Goal: Transaction & Acquisition: Purchase product/service

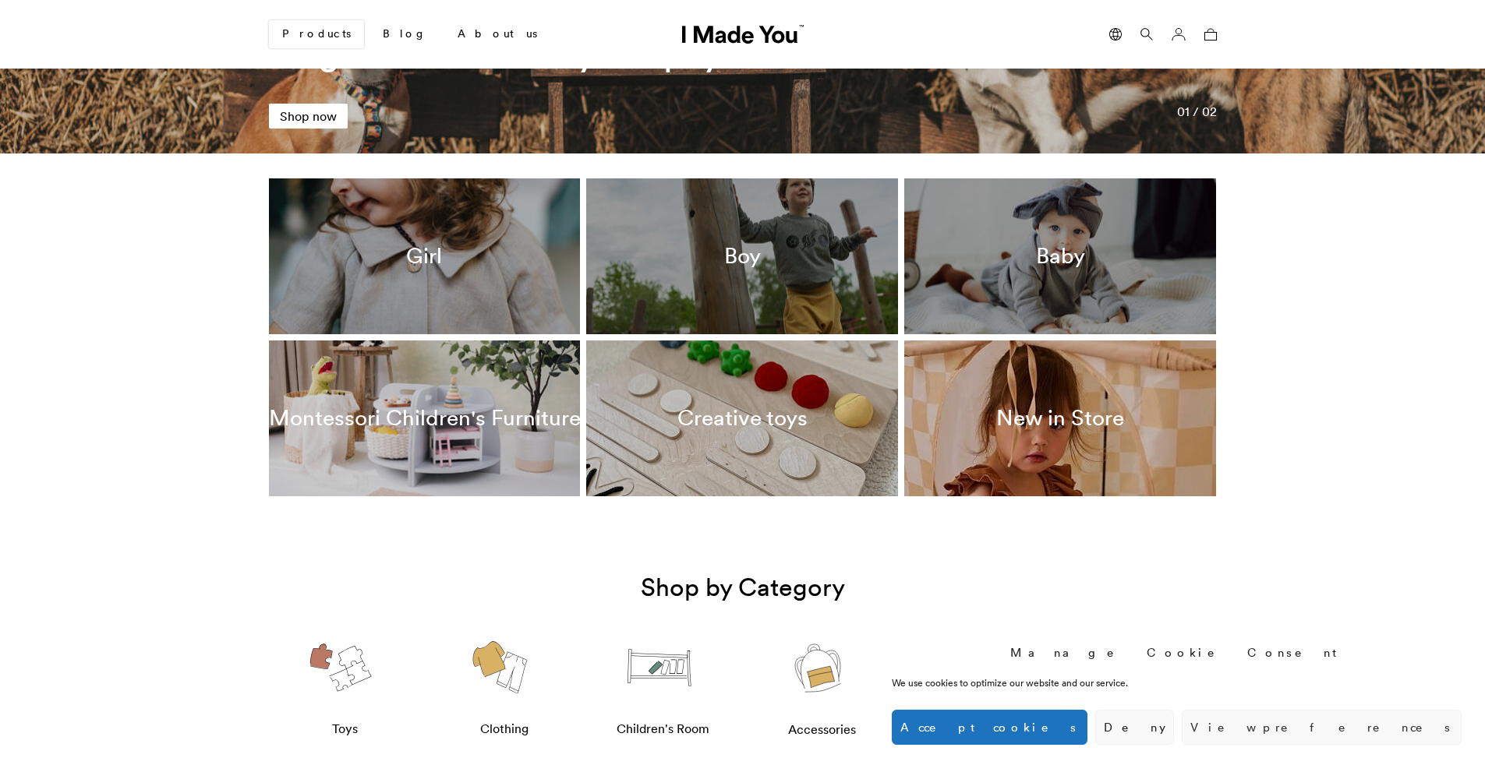
scroll to position [390, 0]
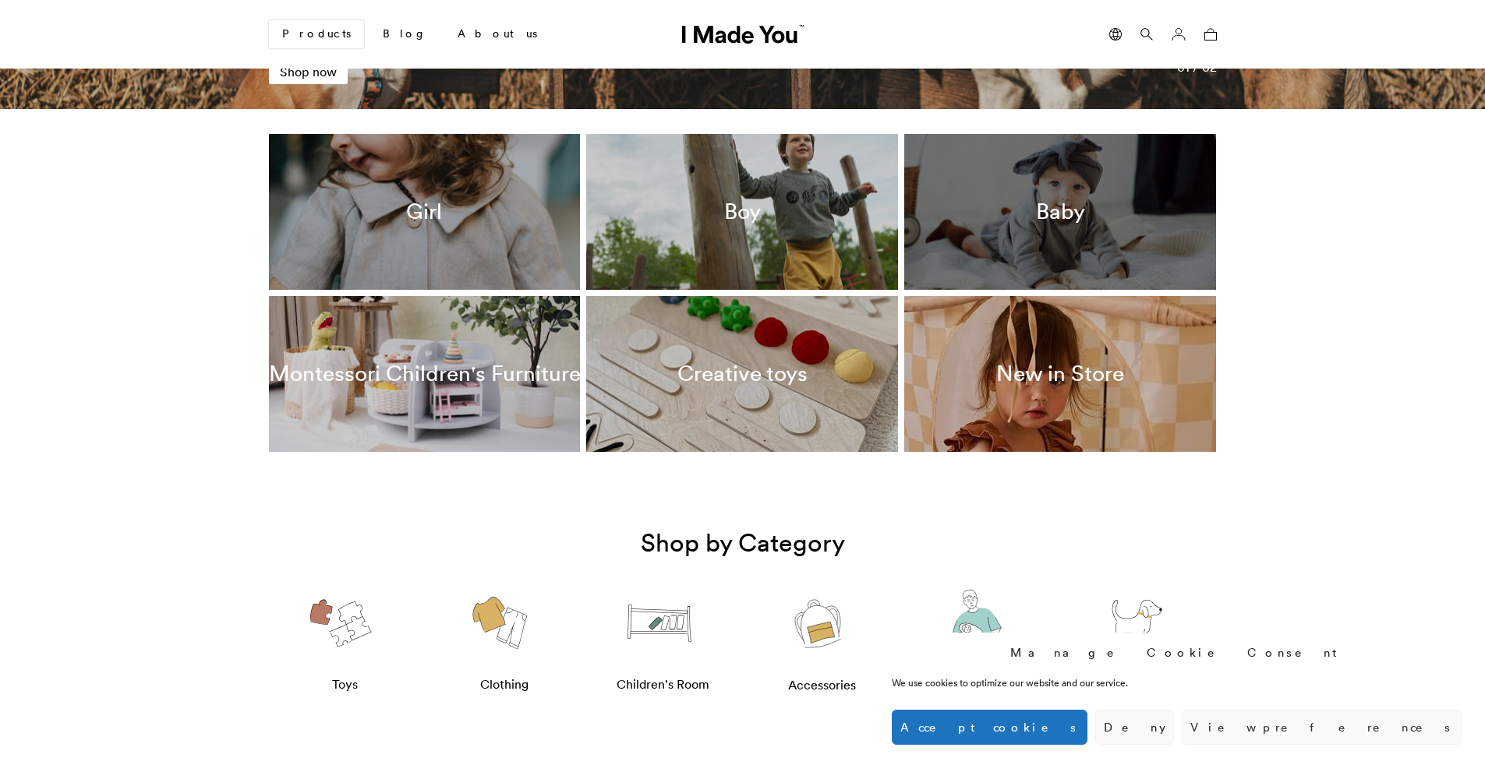
click at [1086, 234] on div "Baby" at bounding box center [1060, 212] width 312 height 156
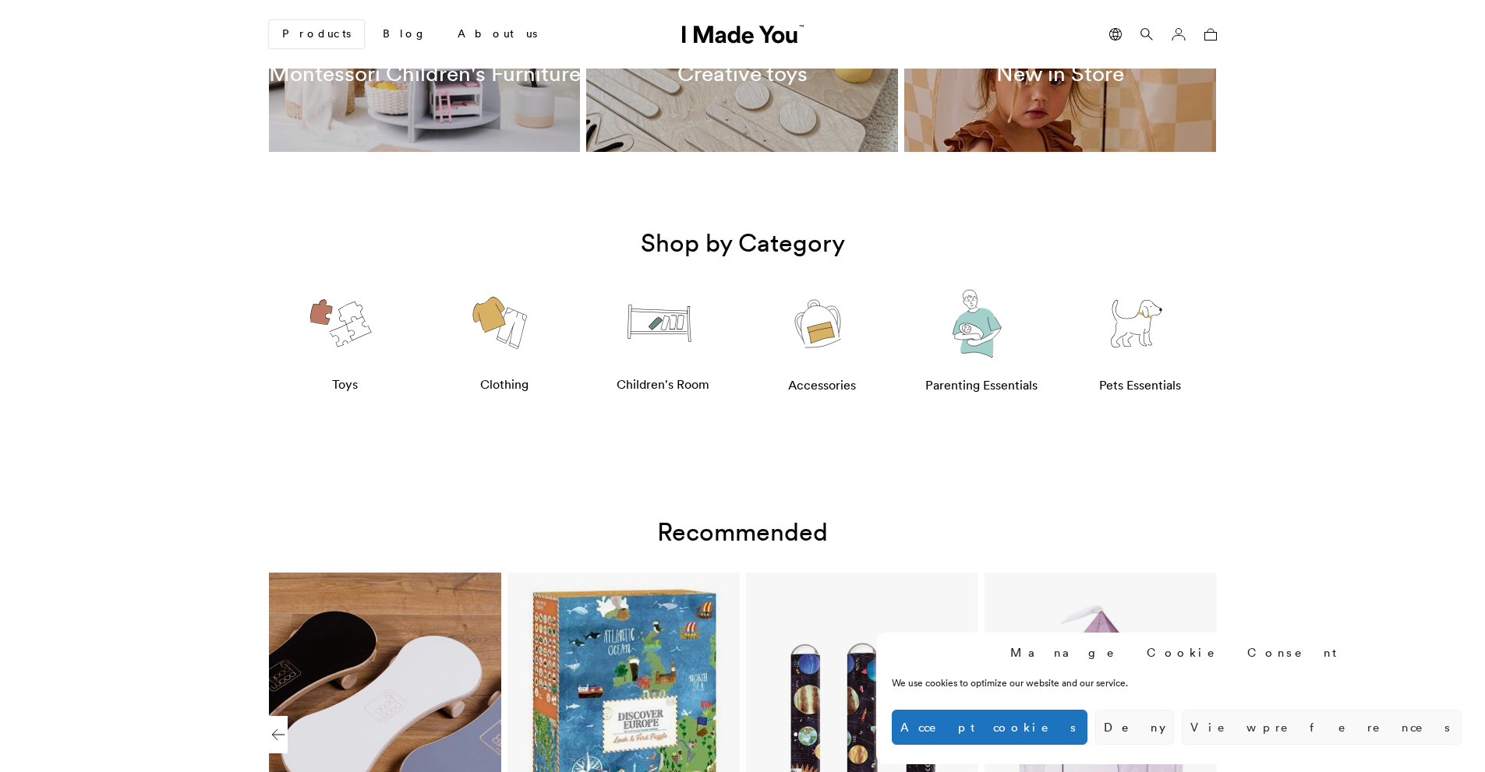
scroll to position [701, 0]
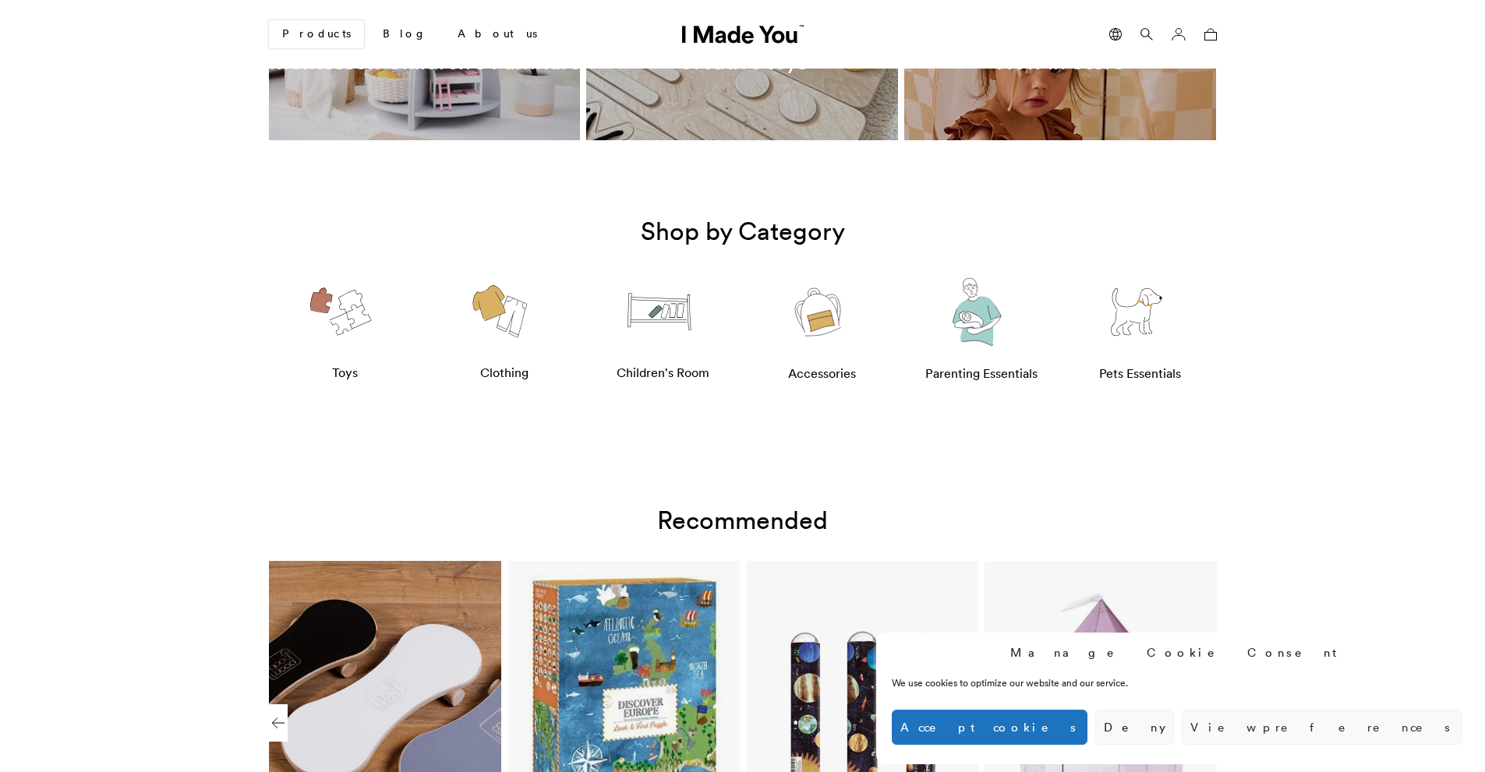
click at [804, 300] on img at bounding box center [818, 312] width 74 height 93
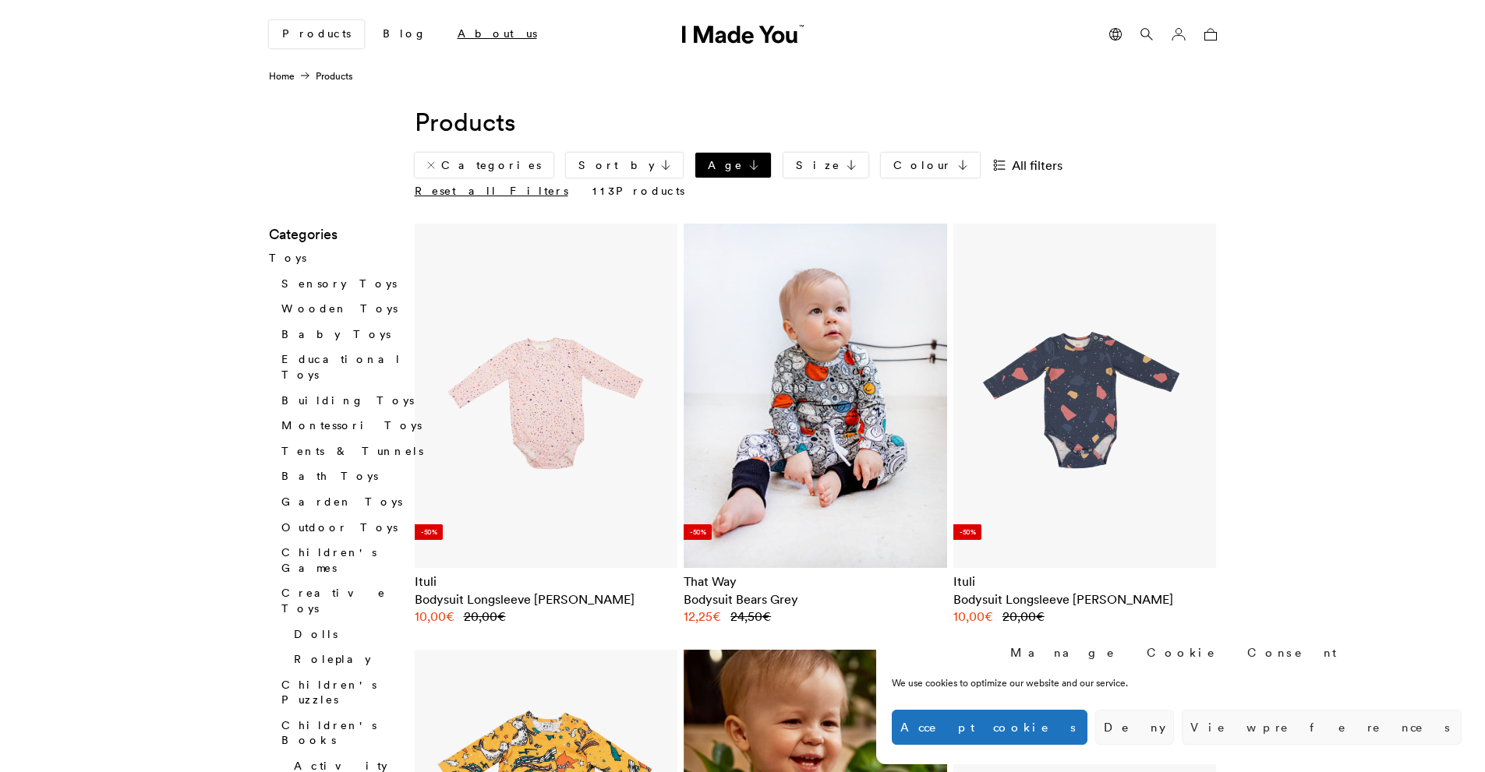
click at [445, 36] on link "About us" at bounding box center [497, 34] width 104 height 26
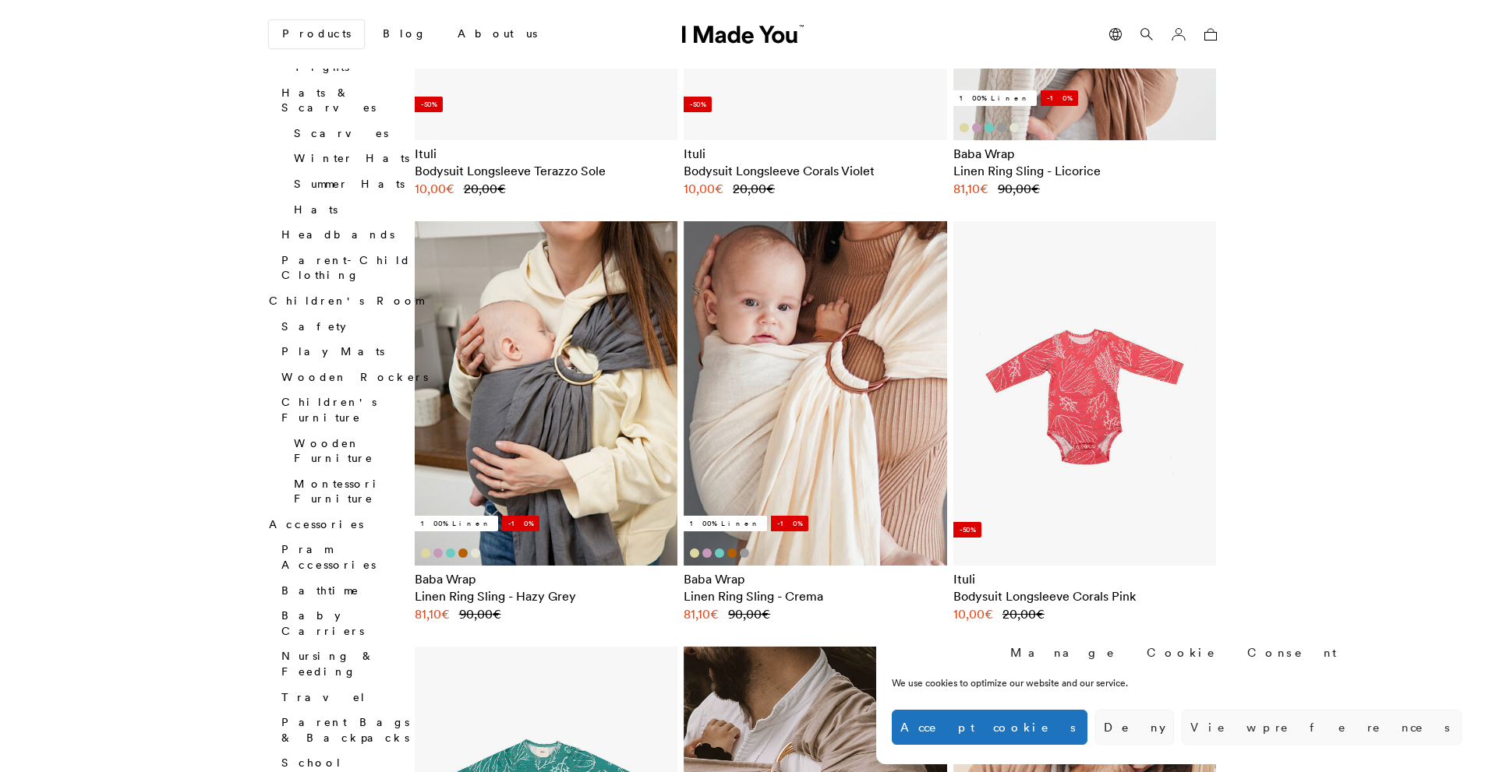
scroll to position [1715, 0]
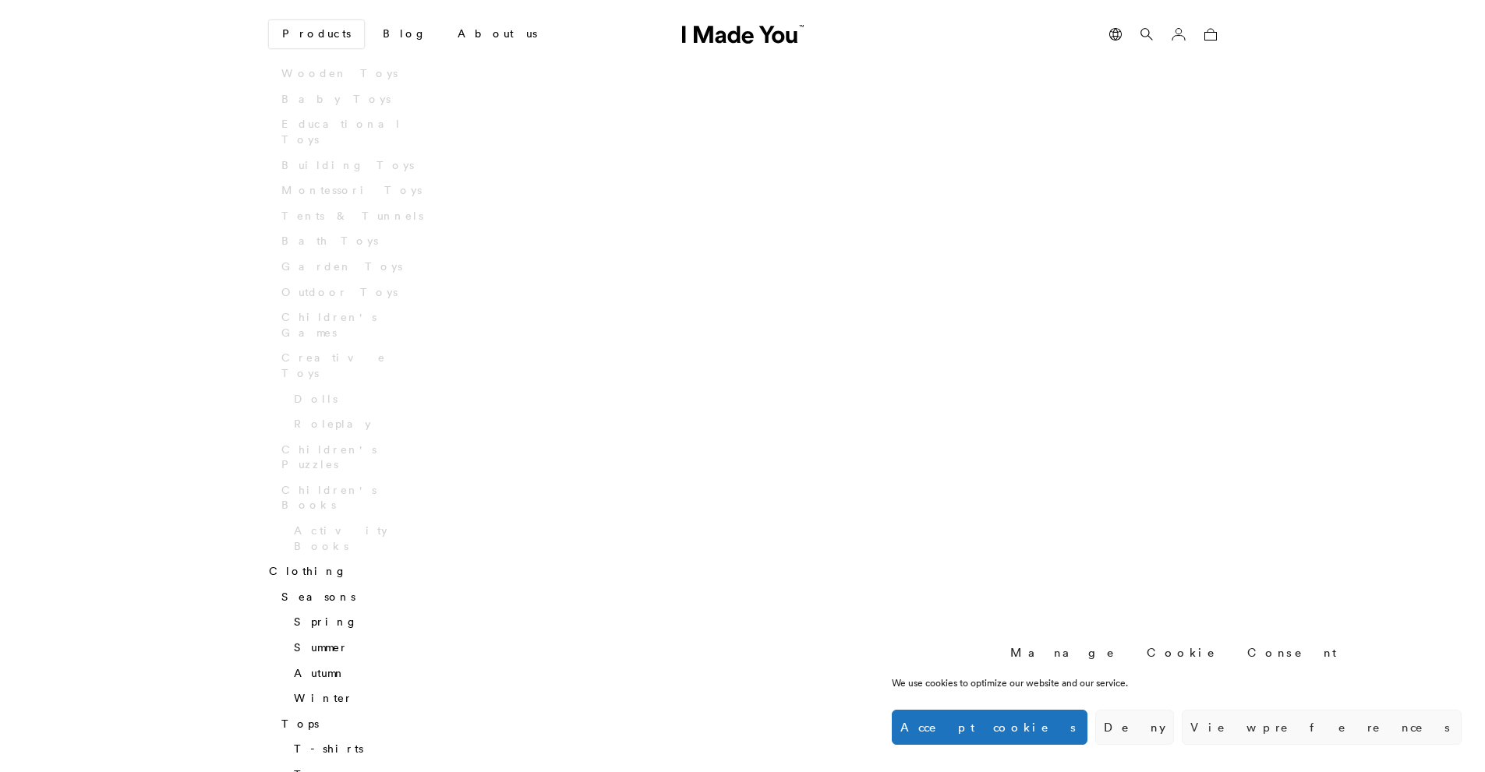
scroll to position [312, 0]
drag, startPoint x: 1161, startPoint y: 737, endPoint x: 1153, endPoint y: 734, distance: 9.1
click at [1087, 737] on button "Accept cookies" at bounding box center [990, 727] width 196 height 35
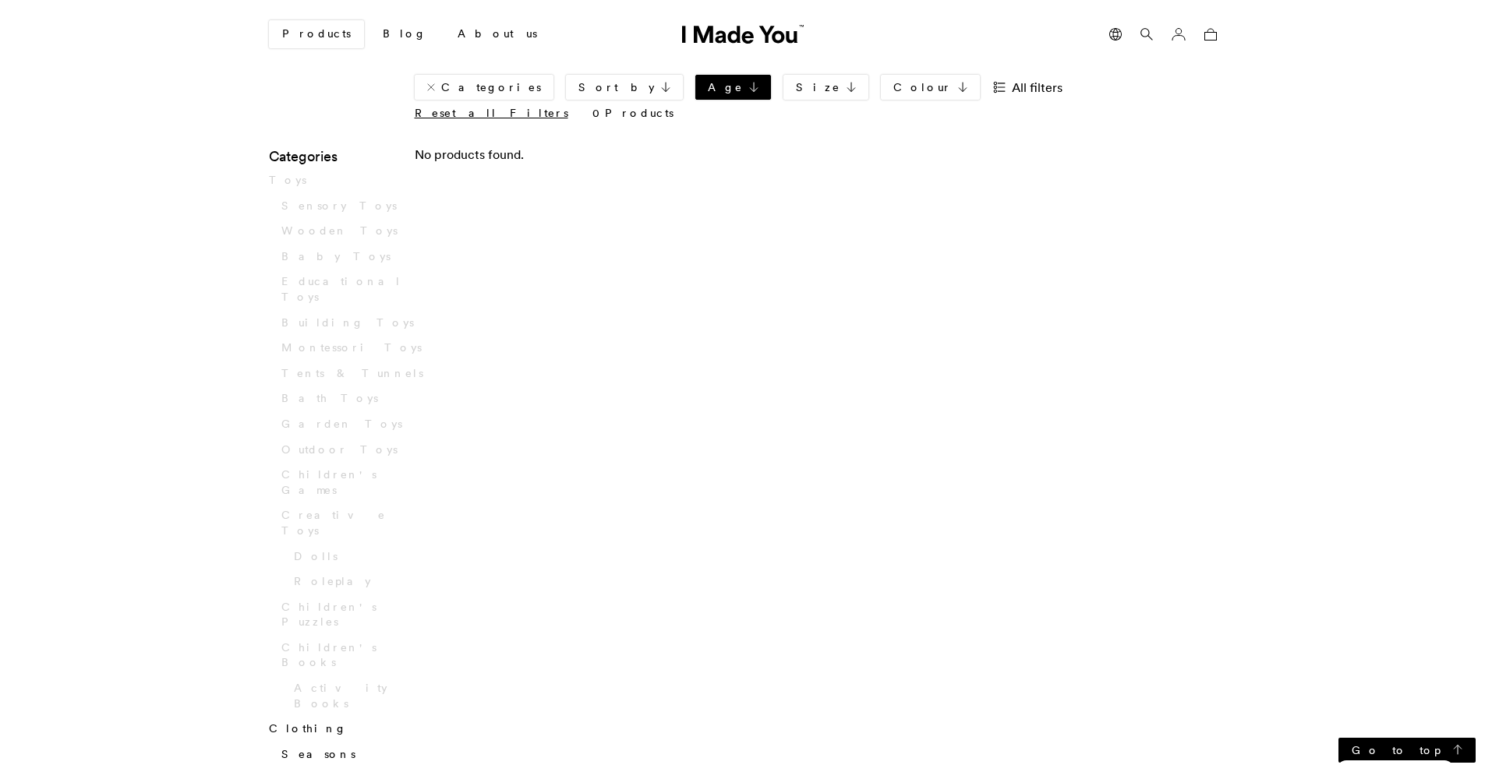
scroll to position [0, 0]
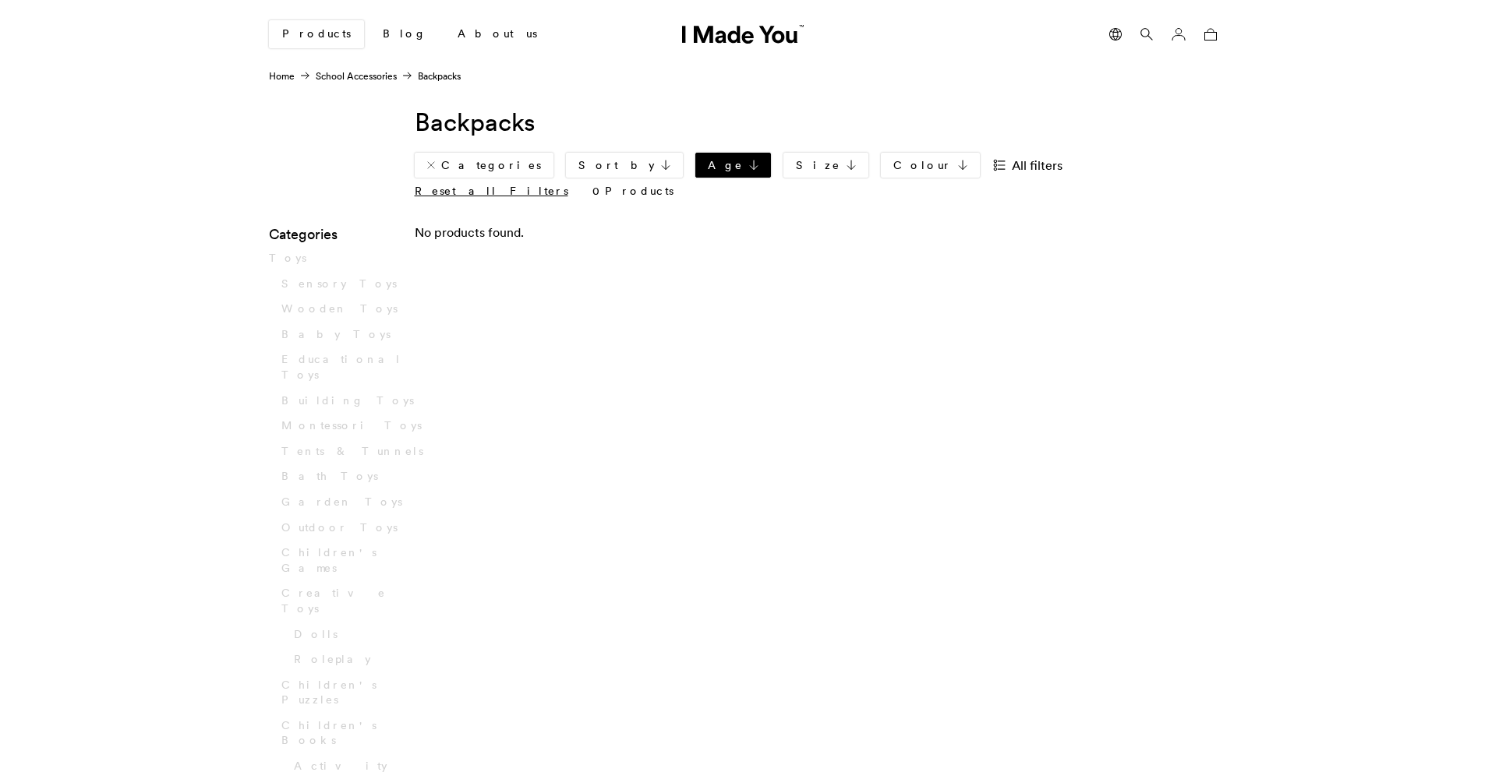
click at [606, 154] on div "Categories Sort by Default Popularity New in Price: low to high Price: high to …" at bounding box center [751, 168] width 673 height 31
click at [431, 159] on icon at bounding box center [431, 165] width 8 height 12
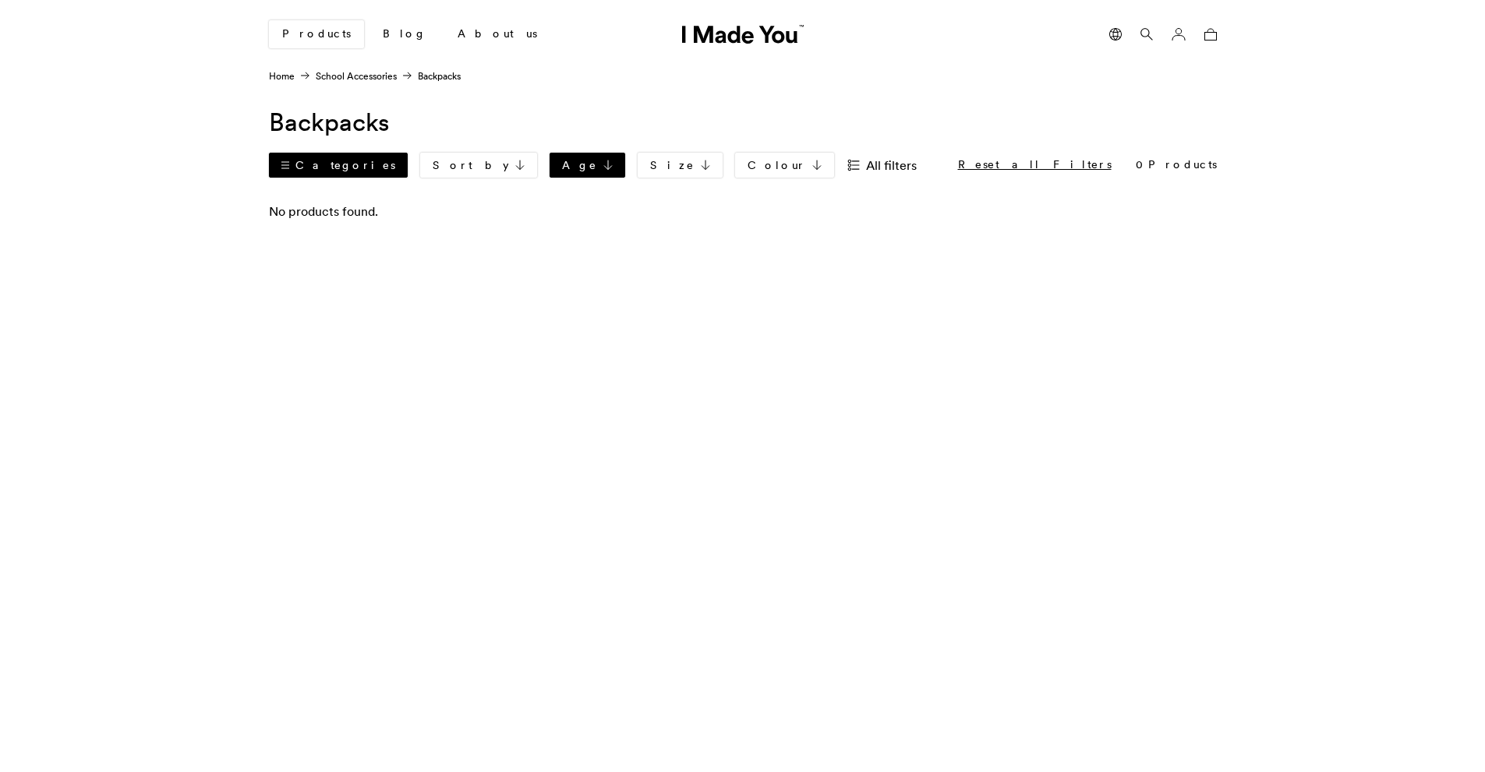
click at [291, 171] on link "Categories" at bounding box center [338, 165] width 139 height 25
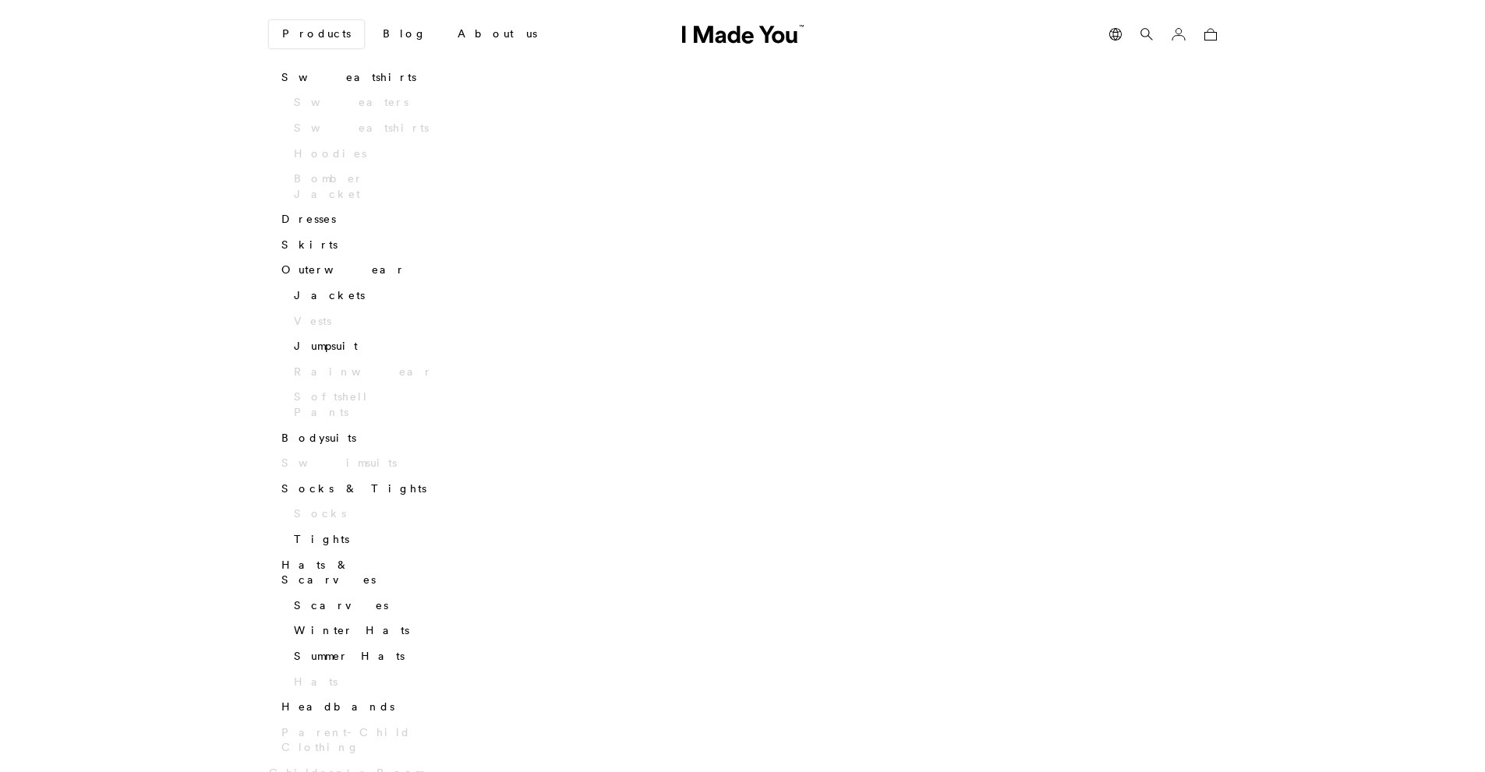
scroll to position [1247, 0]
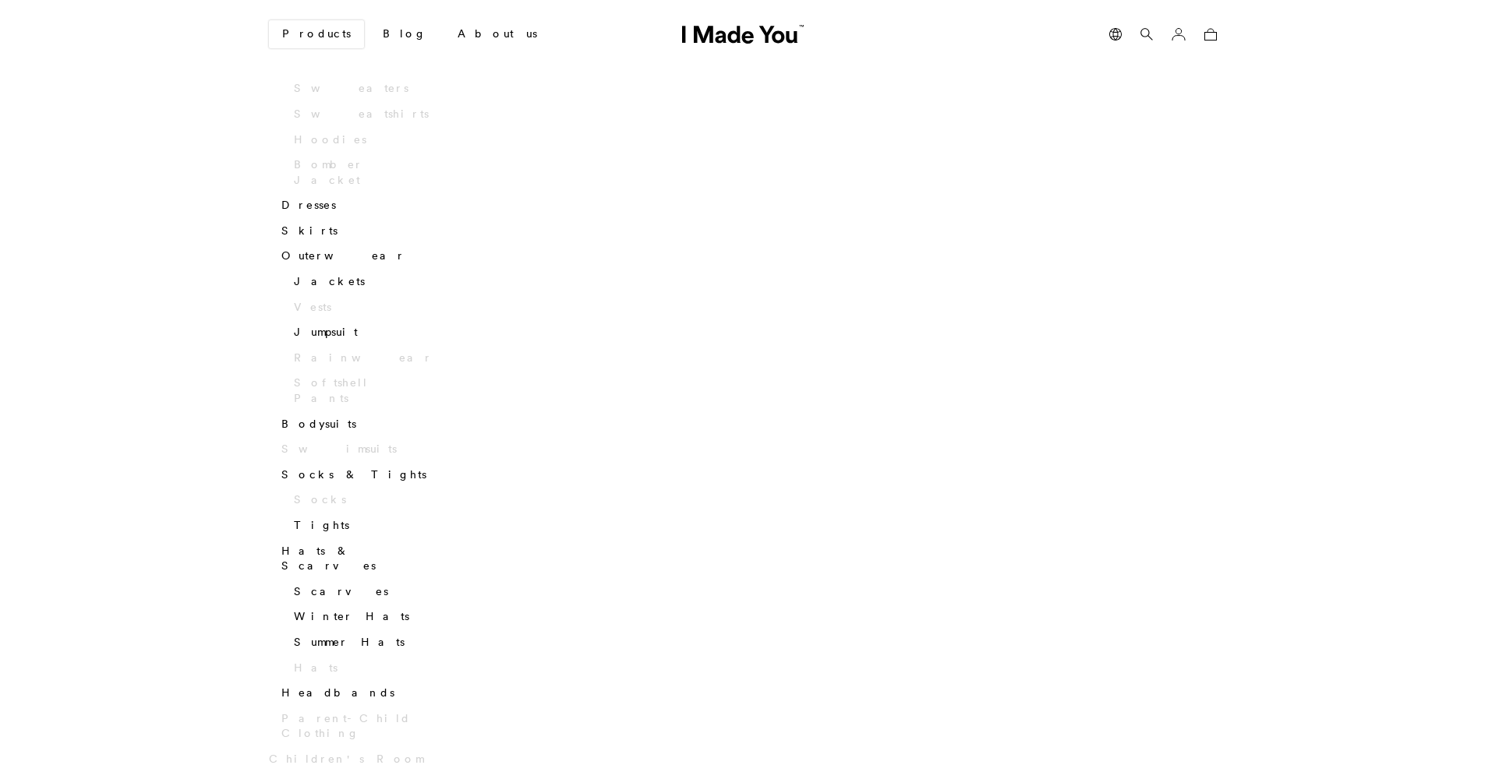
scroll to position [1715, 0]
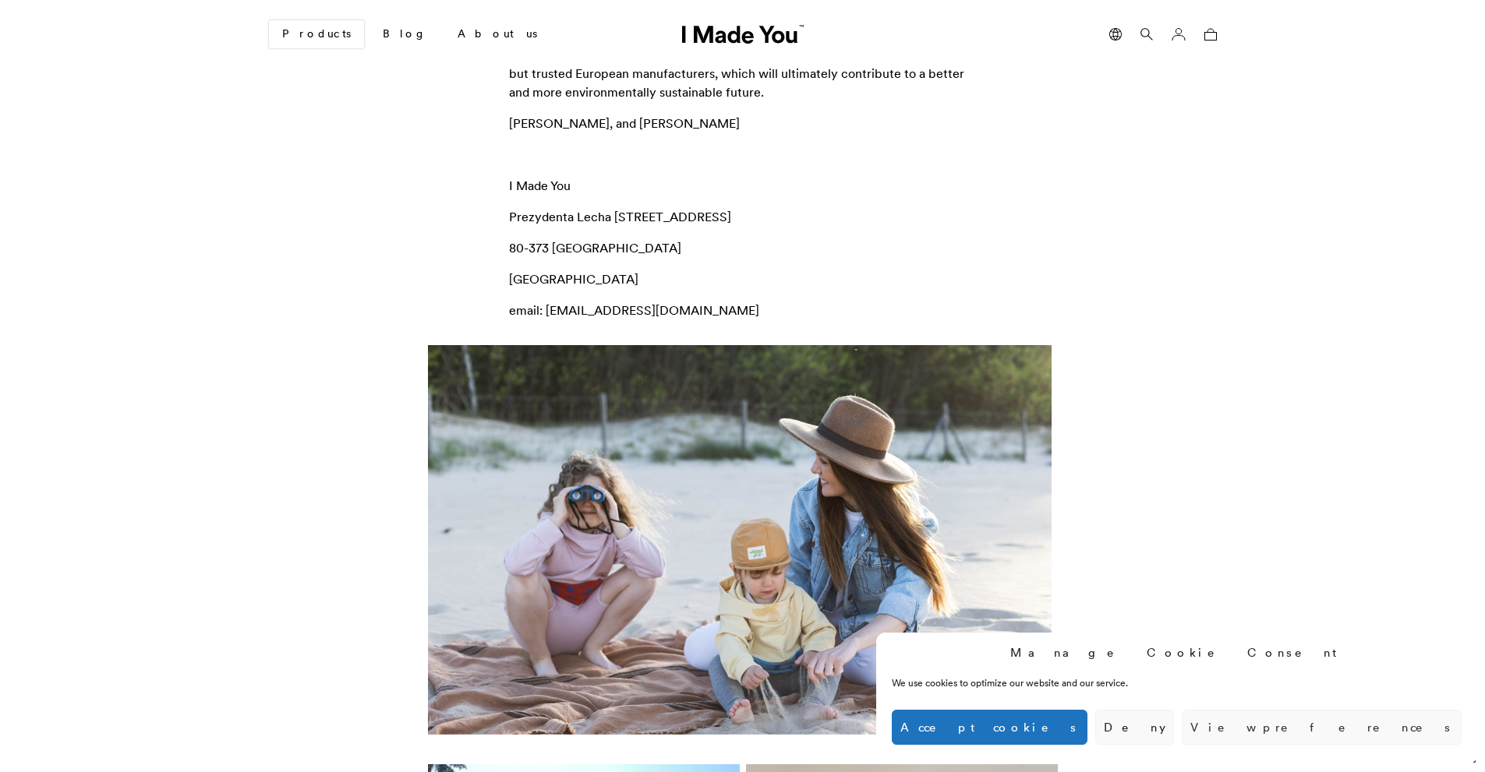
scroll to position [390, 0]
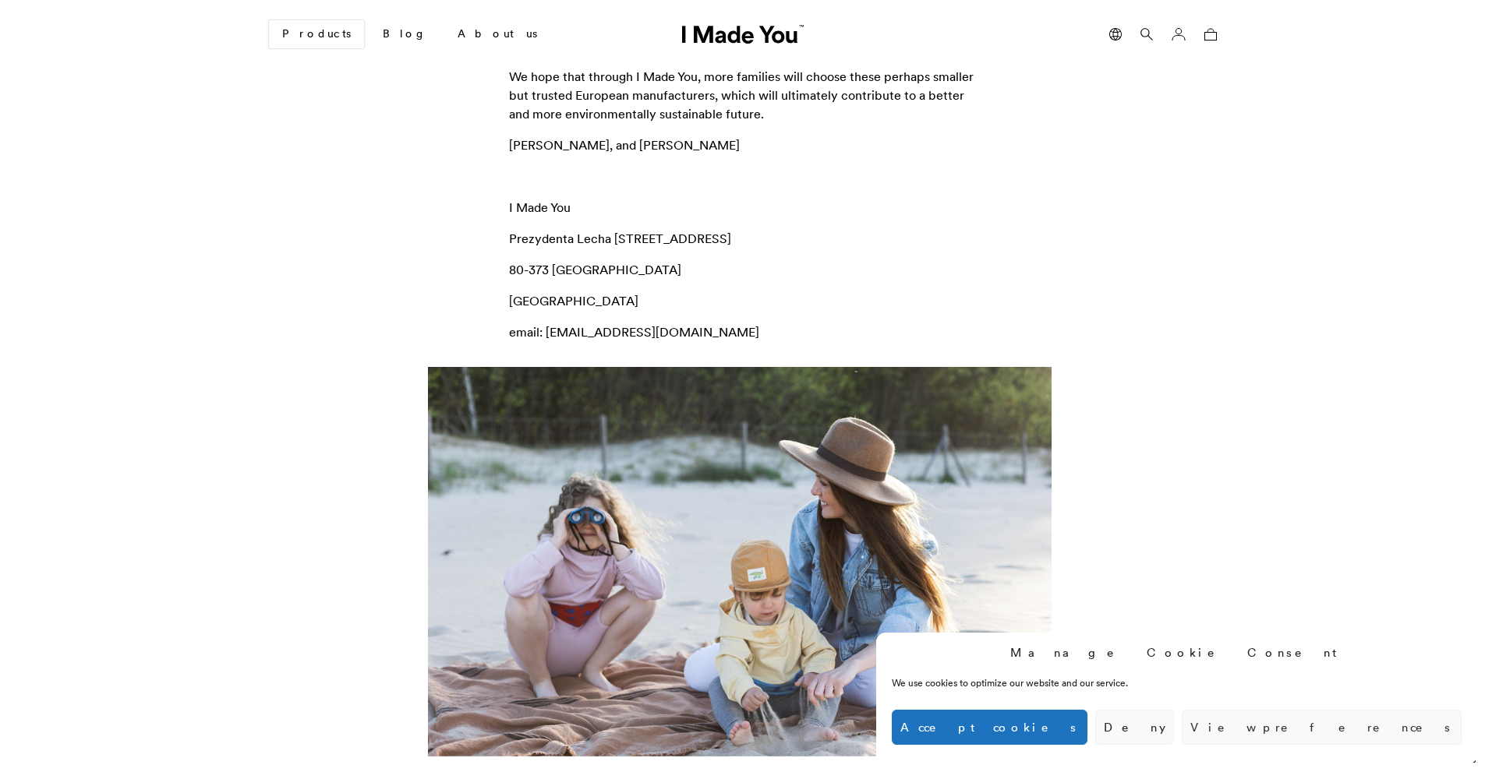
drag, startPoint x: 511, startPoint y: 215, endPoint x: 729, endPoint y: 219, distance: 217.5
click at [729, 229] on p "Prezydenta Lecha Kaczyńskiego 20/5" at bounding box center [743, 238] width 468 height 19
copy p "Prezydenta Lecha Kaczyńskiego 20/5"
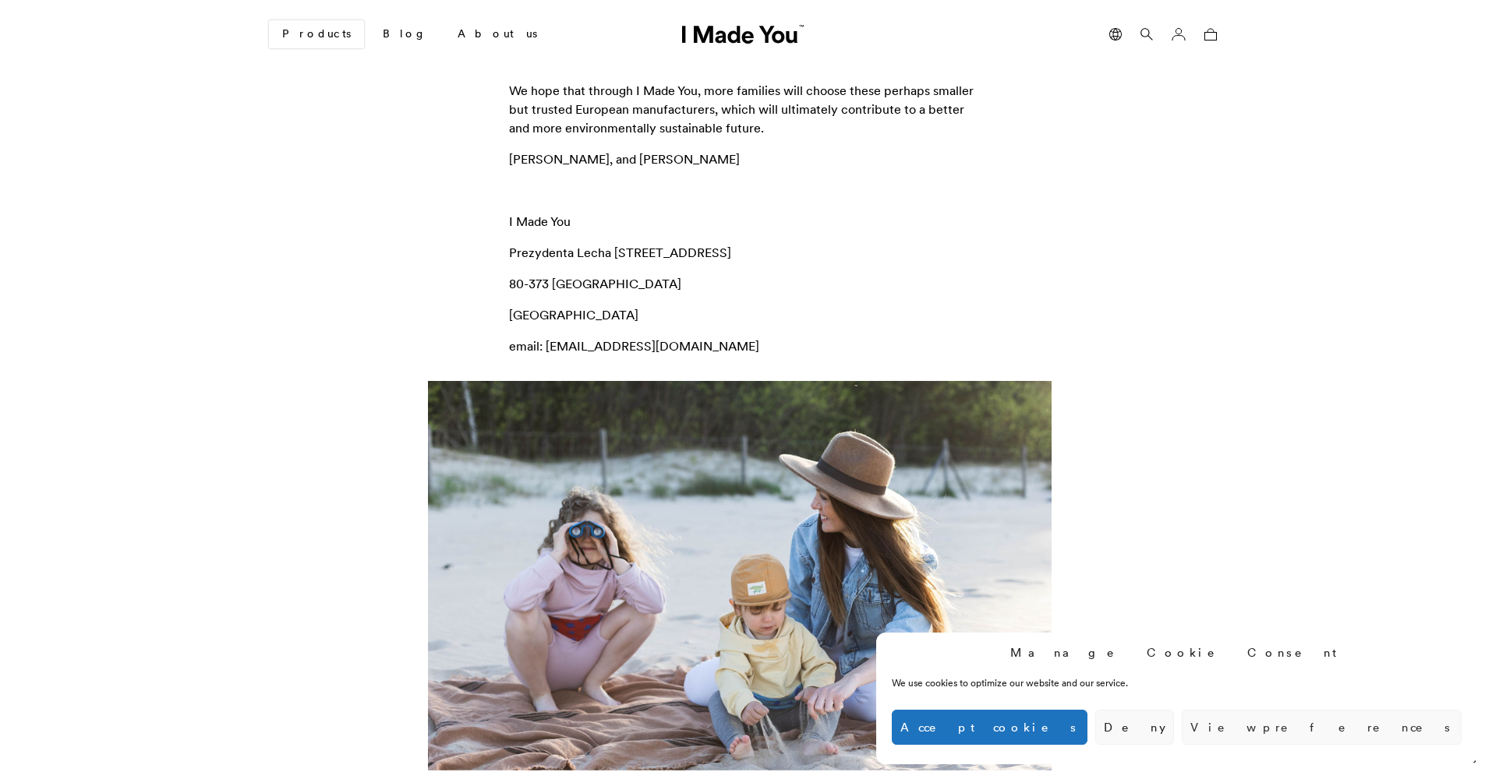
scroll to position [0, 0]
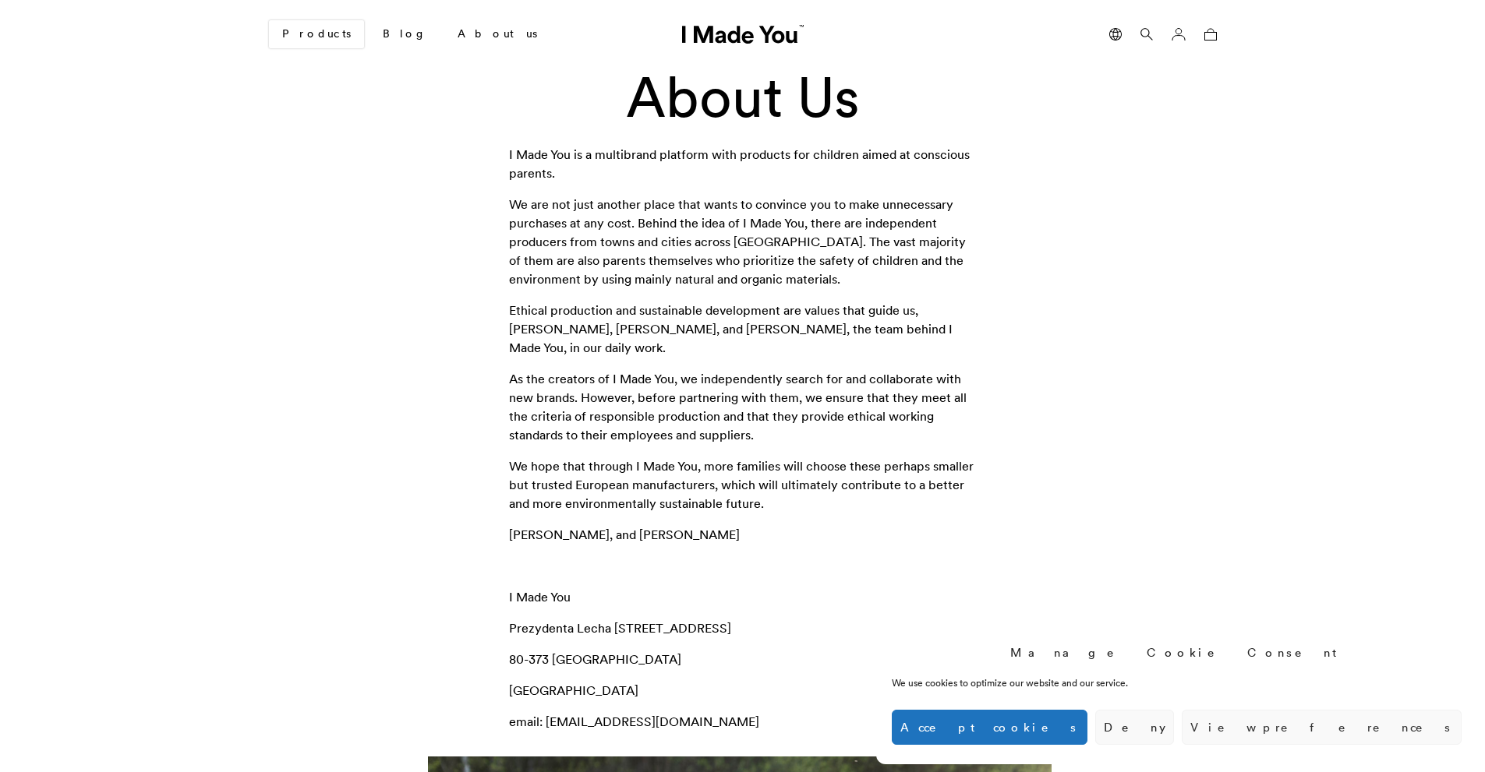
click at [1142, 37] on icon at bounding box center [1146, 34] width 12 height 12
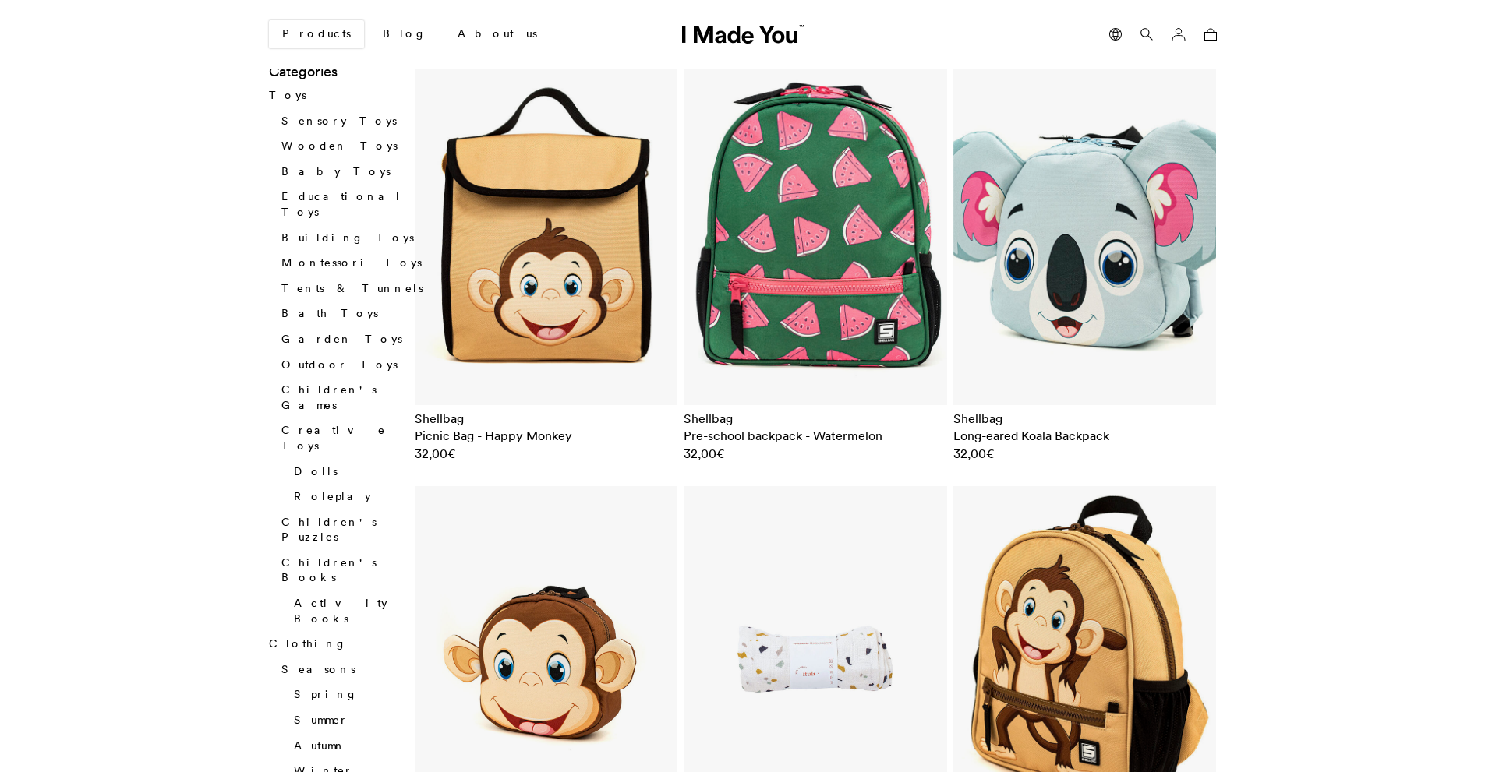
scroll to position [390, 0]
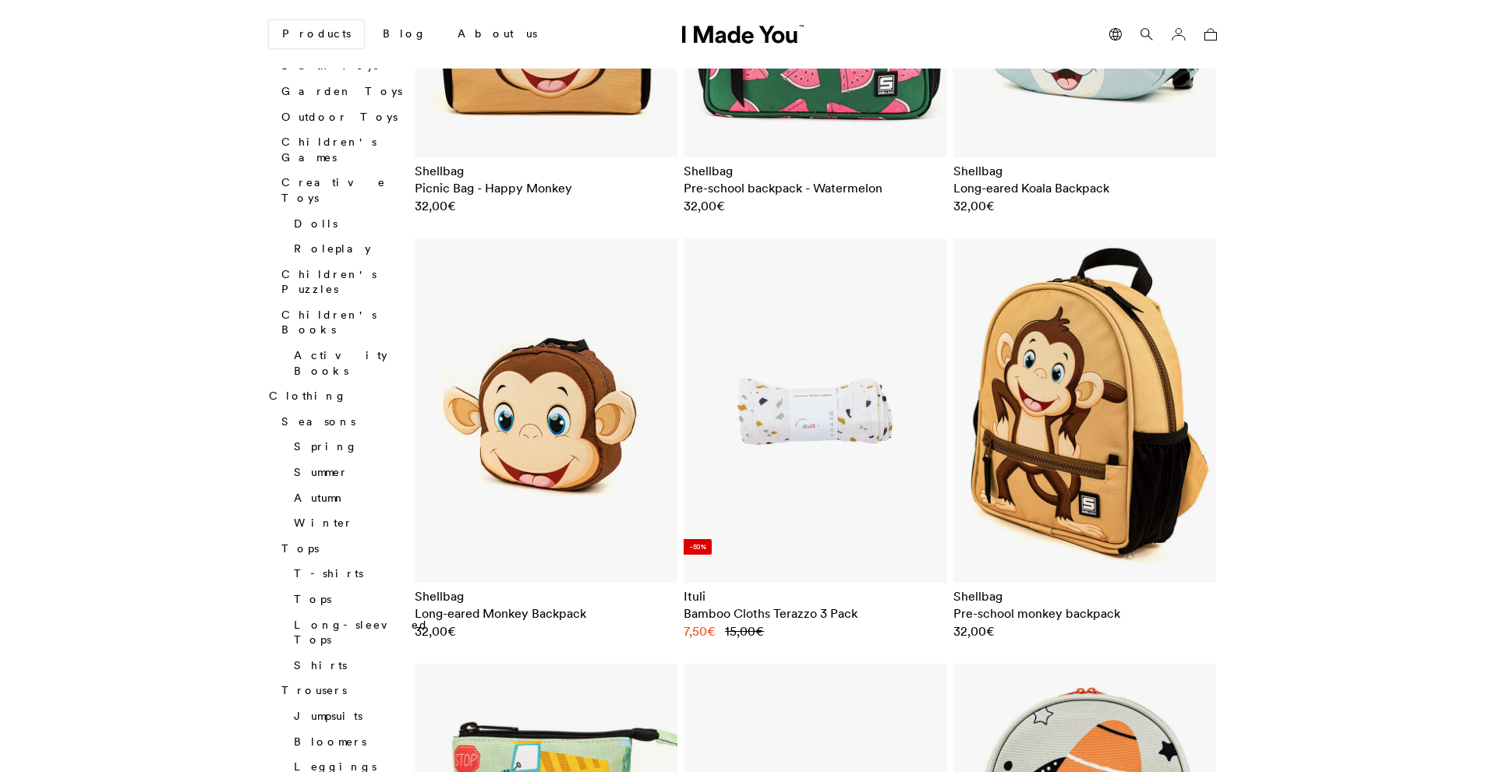
click at [987, 612] on h2 "Pre-school monkey backpack" at bounding box center [1084, 613] width 263 height 17
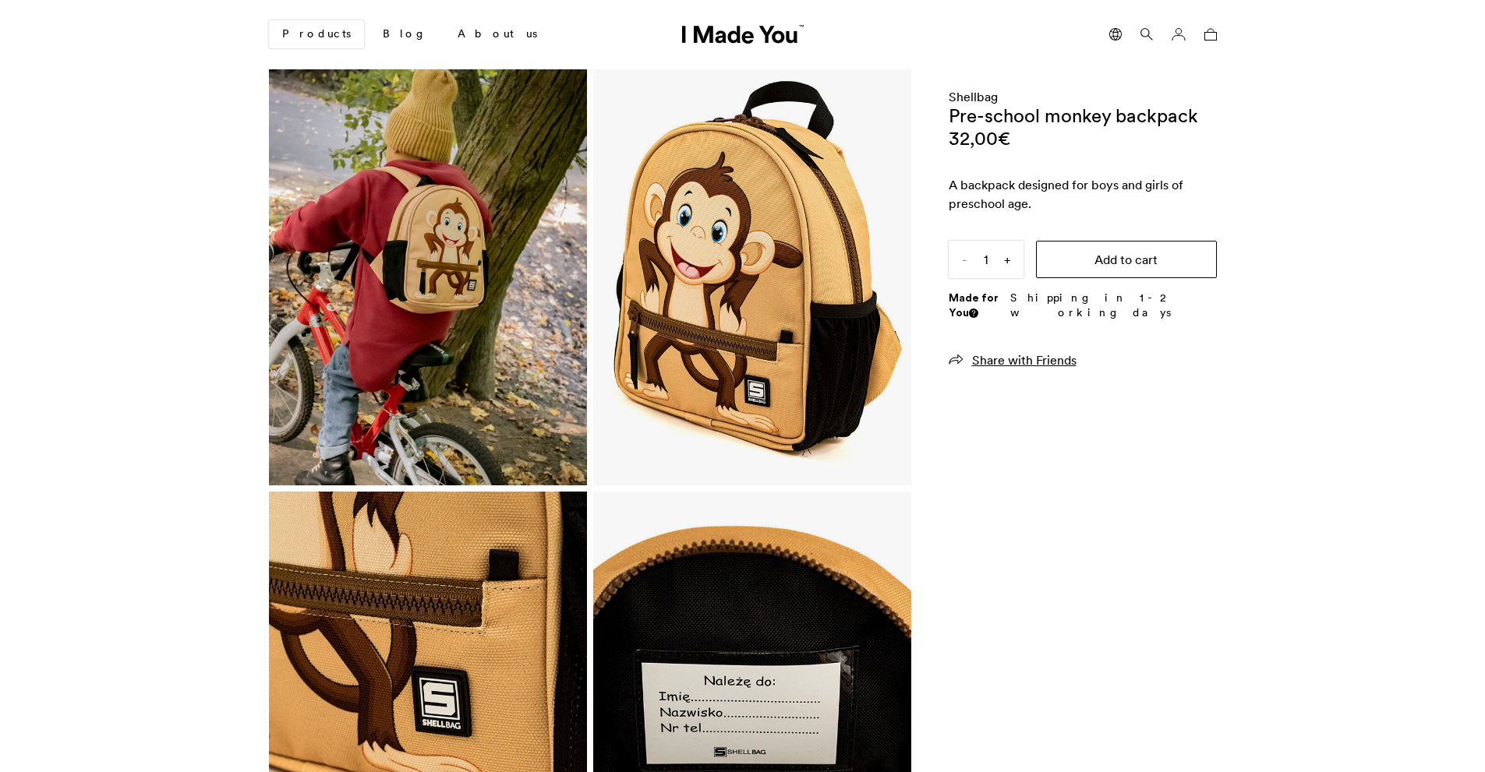
click at [1096, 258] on button "Add to cart" at bounding box center [1126, 259] width 181 height 37
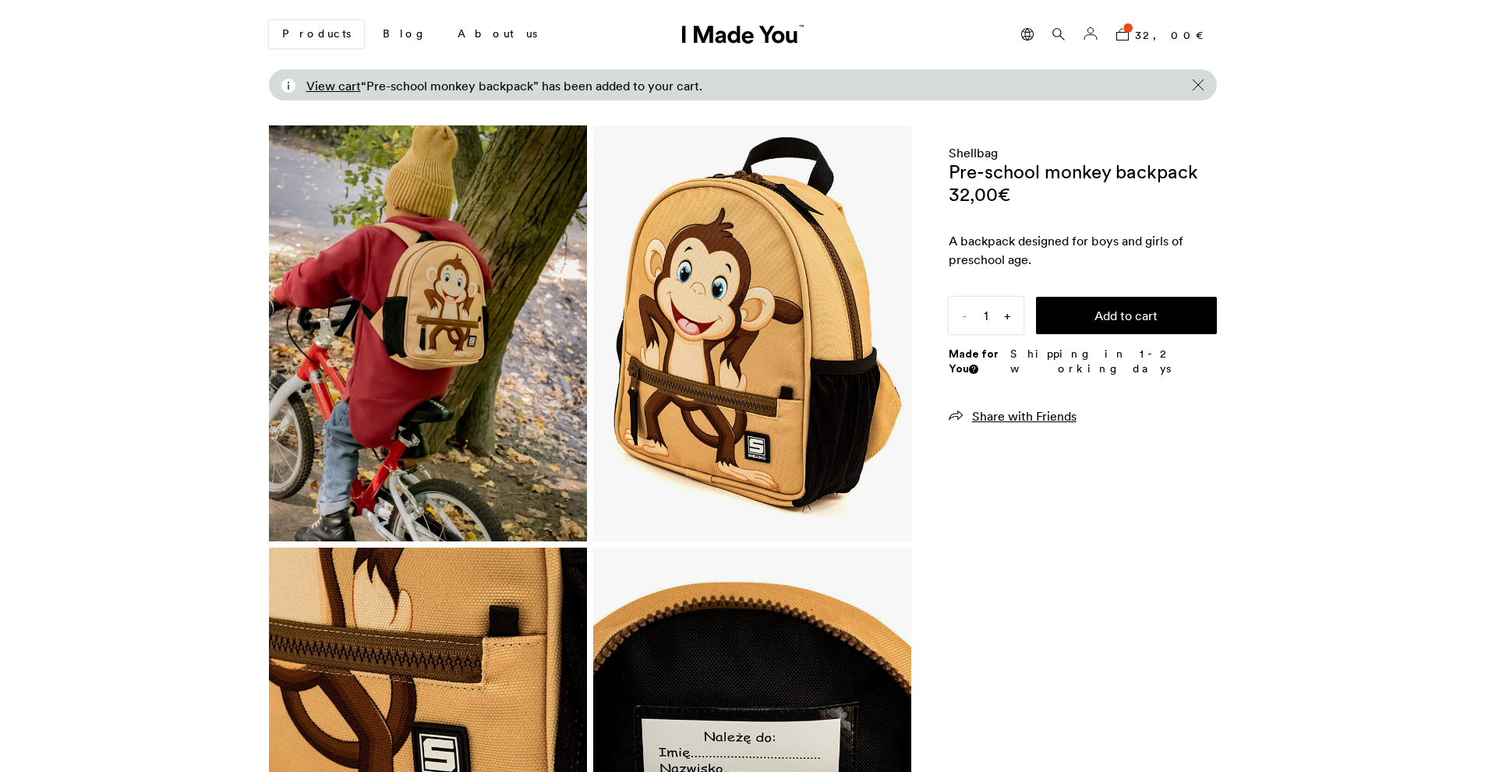
click at [1157, 62] on div "Products Blog About us 1 item" at bounding box center [742, 34] width 1485 height 69
drag, startPoint x: 1160, startPoint y: 53, endPoint x: 1182, endPoint y: 24, distance: 36.2
click at [1161, 50] on div "Products Blog About us 1 item" at bounding box center [742, 34] width 1485 height 69
click at [1182, 23] on link "1 item 32,00 €" at bounding box center [1163, 34] width 107 height 30
click at [1174, 34] on span "1 item 32,00 €" at bounding box center [1173, 34] width 88 height 17
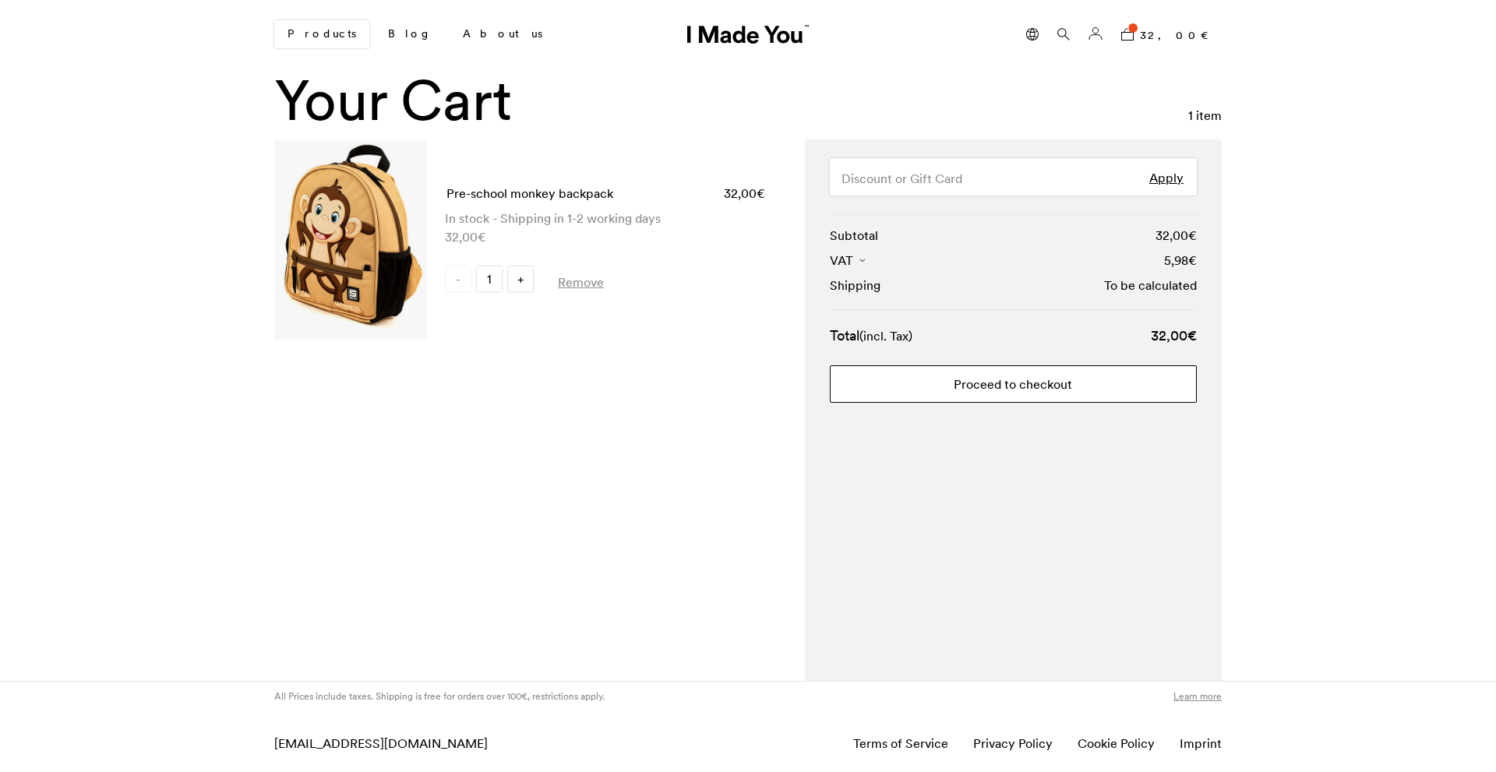
click at [927, 386] on link "Proceed to checkout" at bounding box center [1013, 384] width 367 height 37
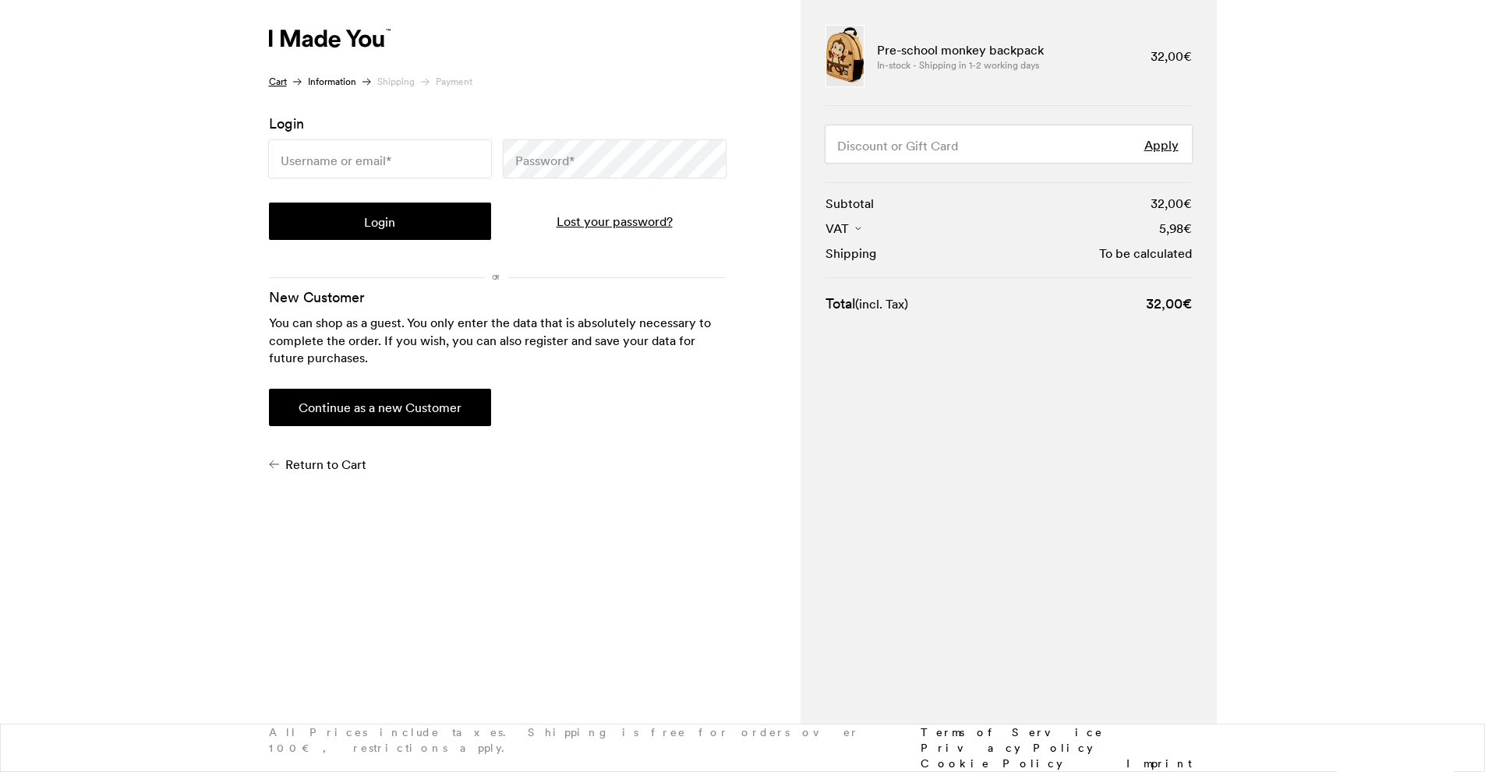
click at [398, 395] on button "Continue as a new Customer" at bounding box center [380, 407] width 222 height 37
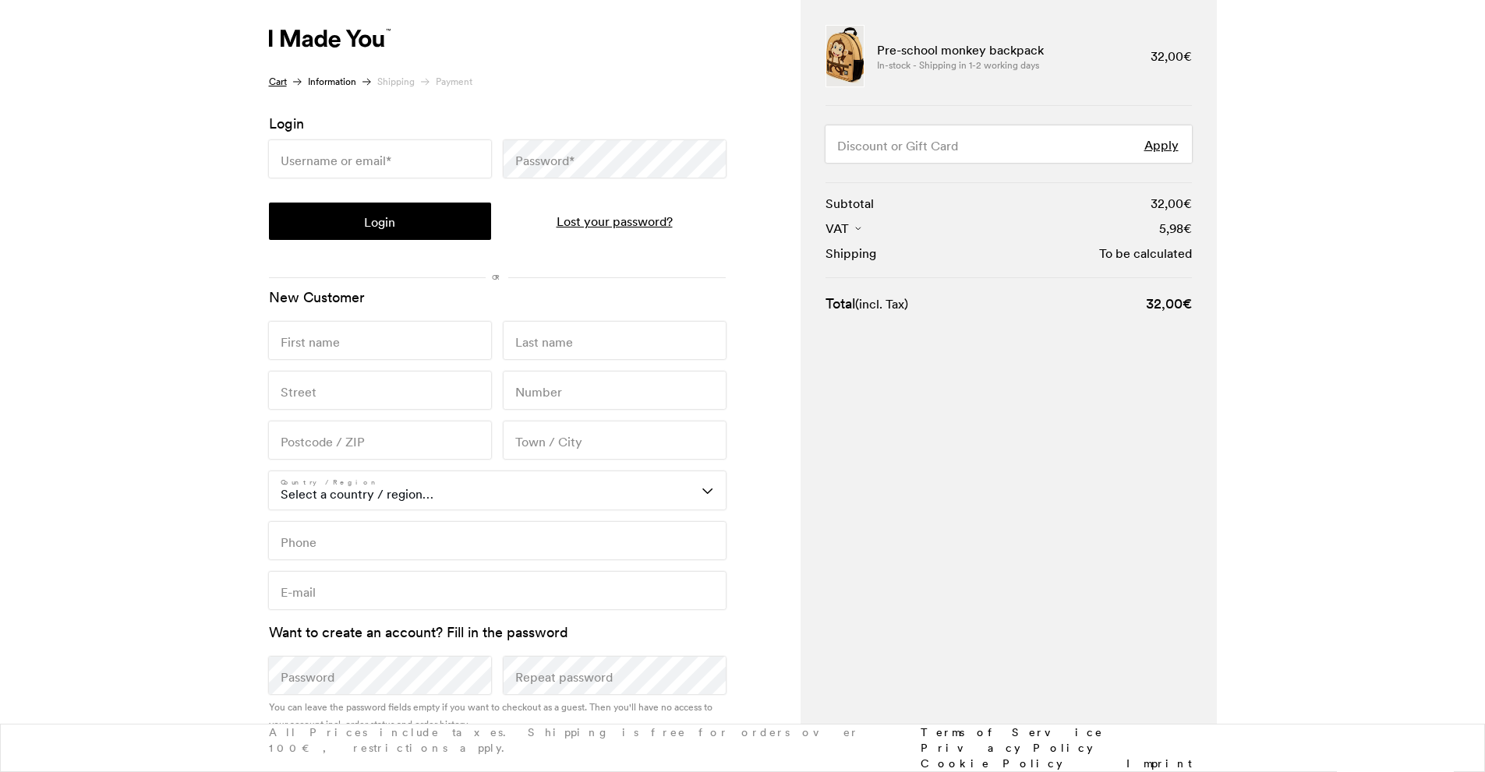
click at [415, 331] on input "First name *" at bounding box center [380, 340] width 222 height 37
type input "Luca"
click at [553, 341] on label "Last name *" at bounding box center [544, 342] width 58 height 19
click at [553, 341] on input "Last name *" at bounding box center [614, 340] width 222 height 37
type input "Consonni"
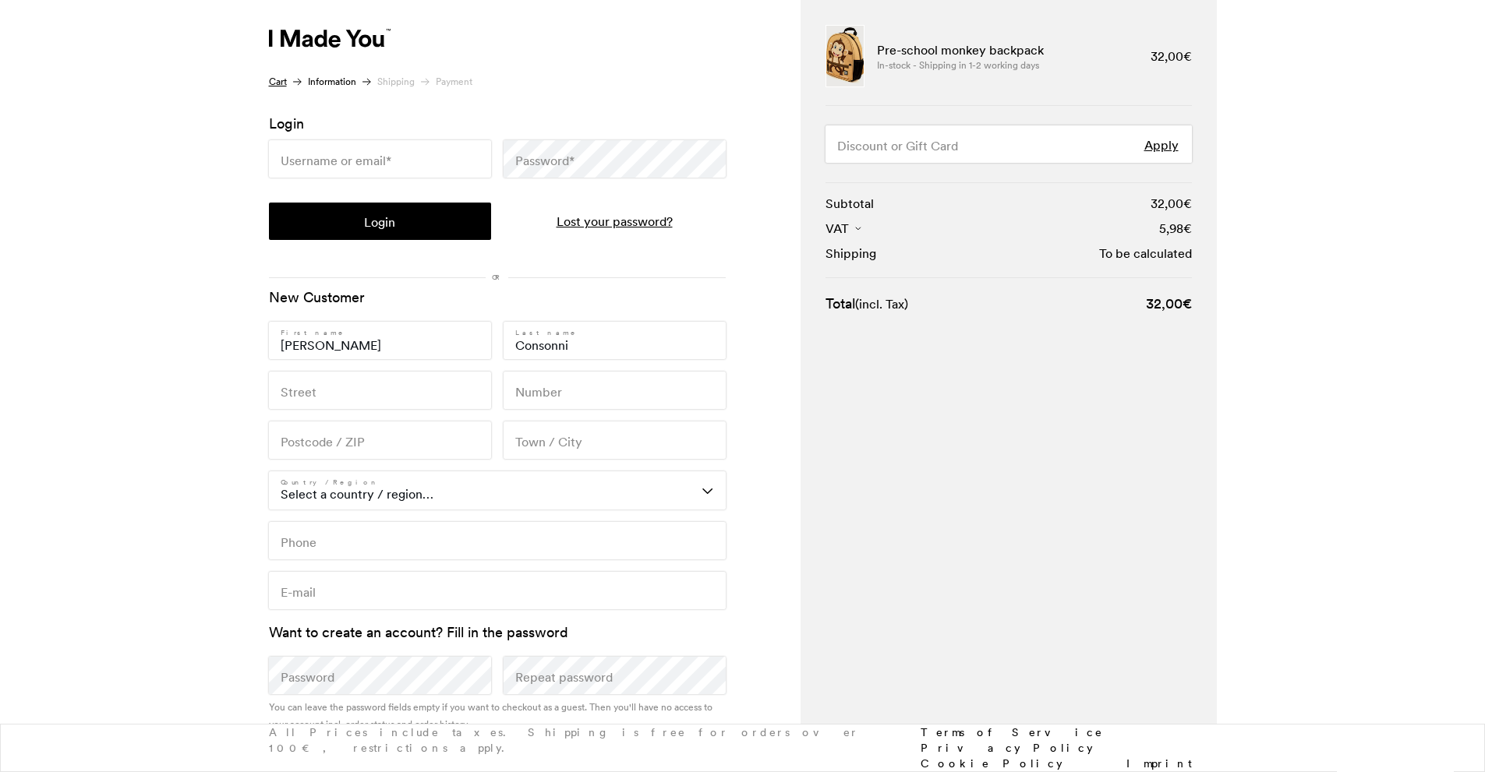
click at [325, 383] on input "Street *" at bounding box center [380, 390] width 222 height 37
drag, startPoint x: 376, startPoint y: 401, endPoint x: 326, endPoint y: 395, distance: 51.0
click at [326, 395] on input "Via Div. Julia 12" at bounding box center [380, 390] width 222 height 37
type input "Via Div. Acqui"
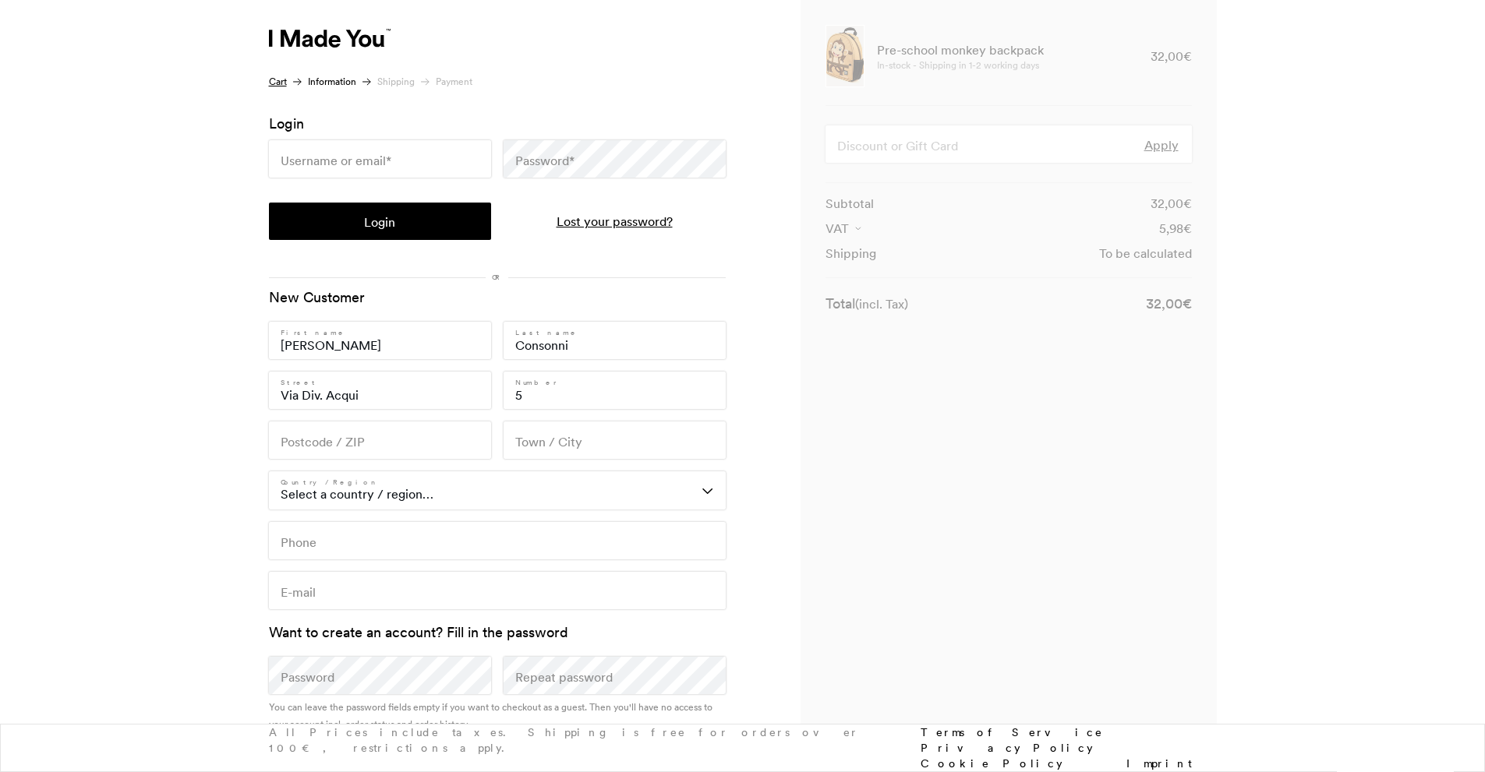
type input "5"
click at [329, 431] on p "Postcode / ZIP *" at bounding box center [380, 440] width 222 height 37
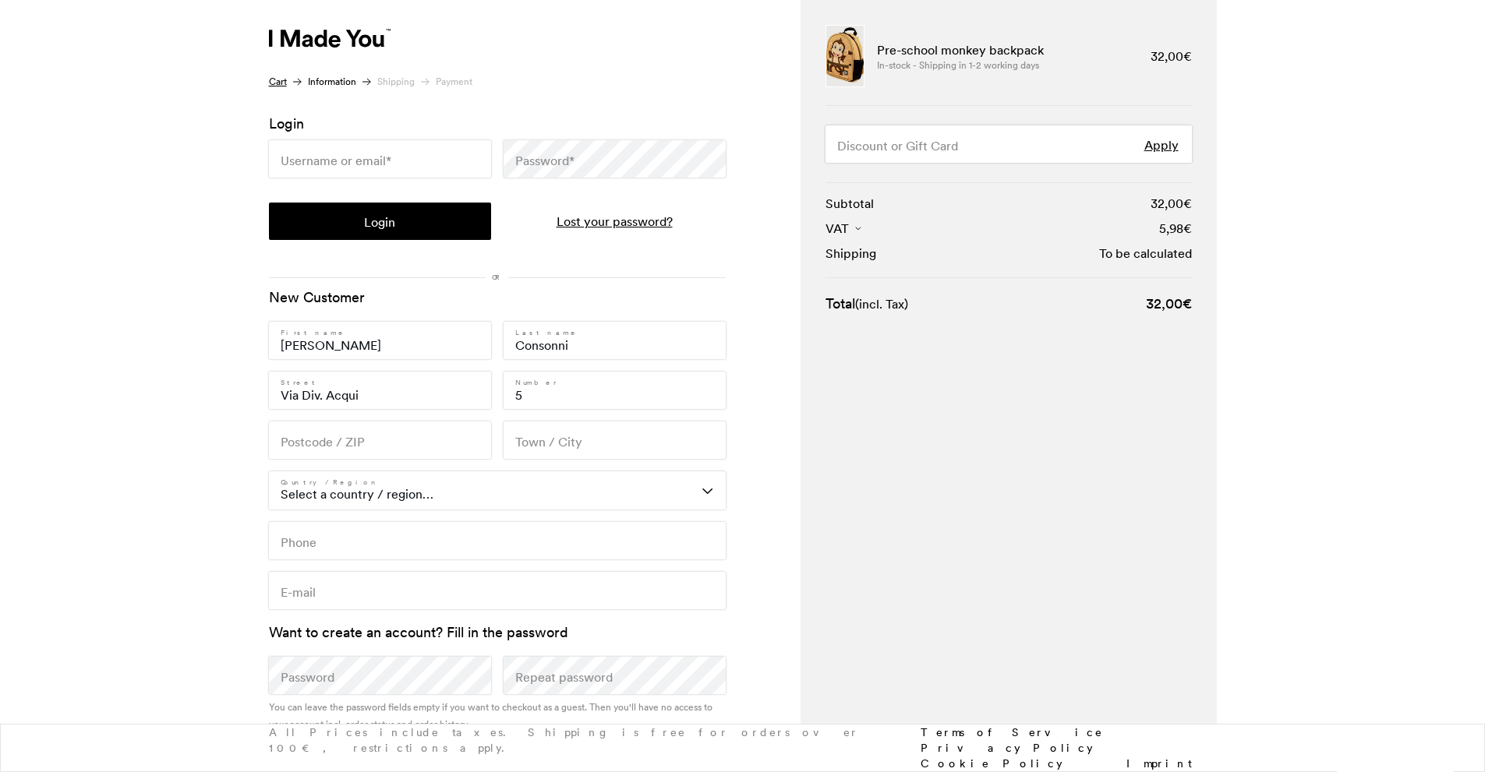
click at [306, 440] on label "Postcode / ZIP *" at bounding box center [323, 442] width 84 height 19
click at [306, 440] on input "Postcode / ZIP *" at bounding box center [380, 440] width 222 height 37
type input "24011"
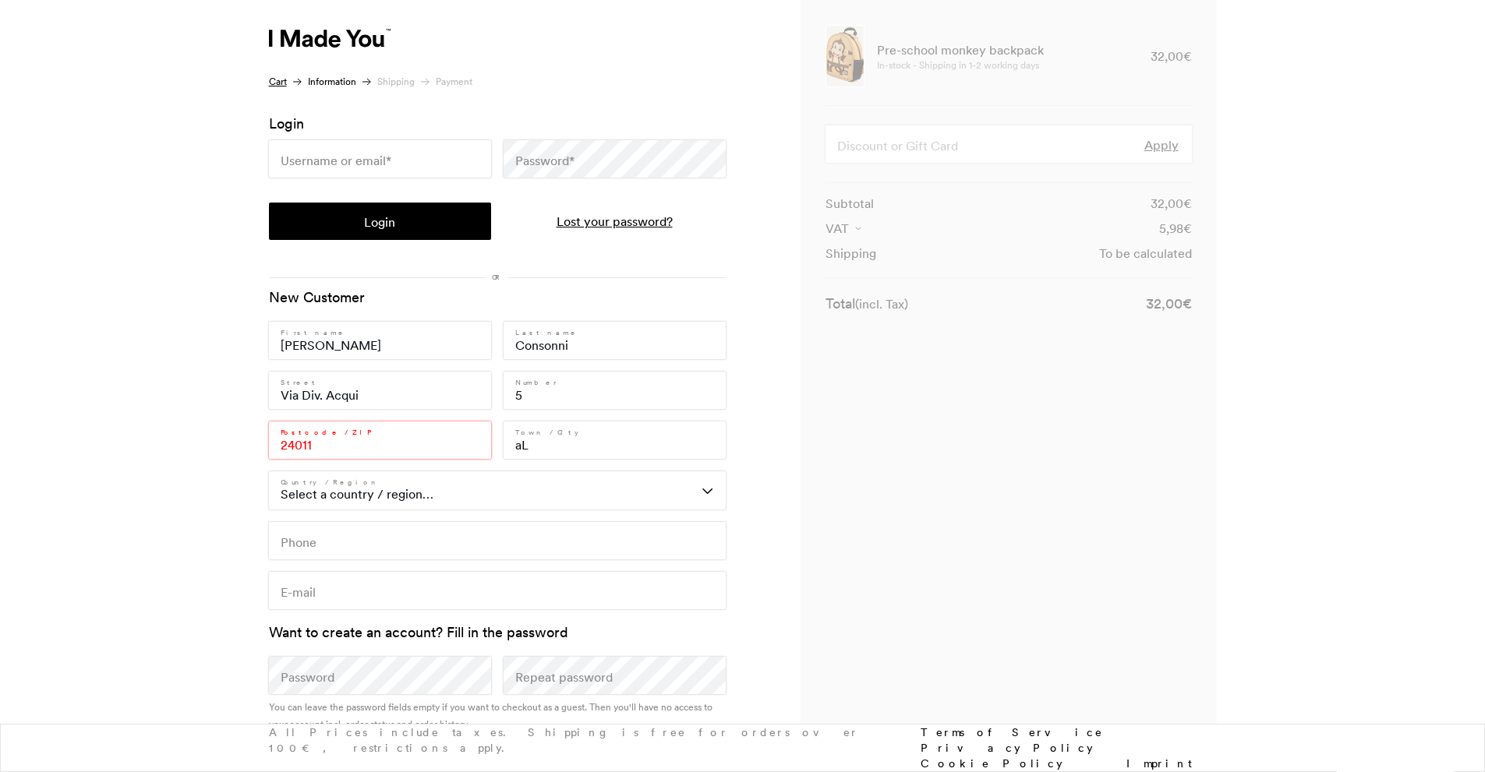
type input "Almè"
click at [604, 506] on select "Select a country / region… Austria Belgium Bulgaria Croatia Czech Republic Denm…" at bounding box center [497, 490] width 457 height 37
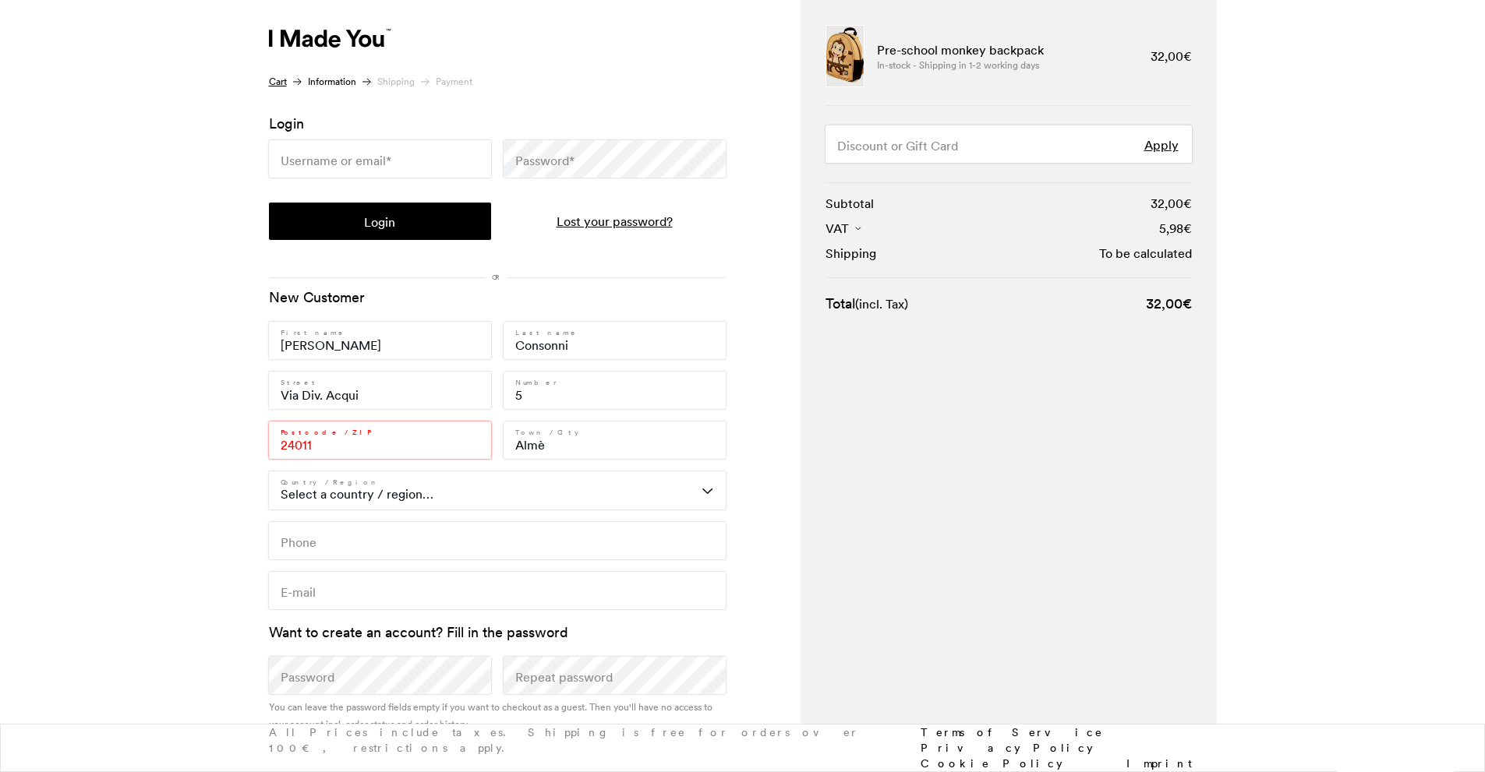
select select "IT"
click at [269, 509] on select "Select a country / region… Austria Belgium Bulgaria Croatia Czech Republic Denm…" at bounding box center [497, 490] width 457 height 37
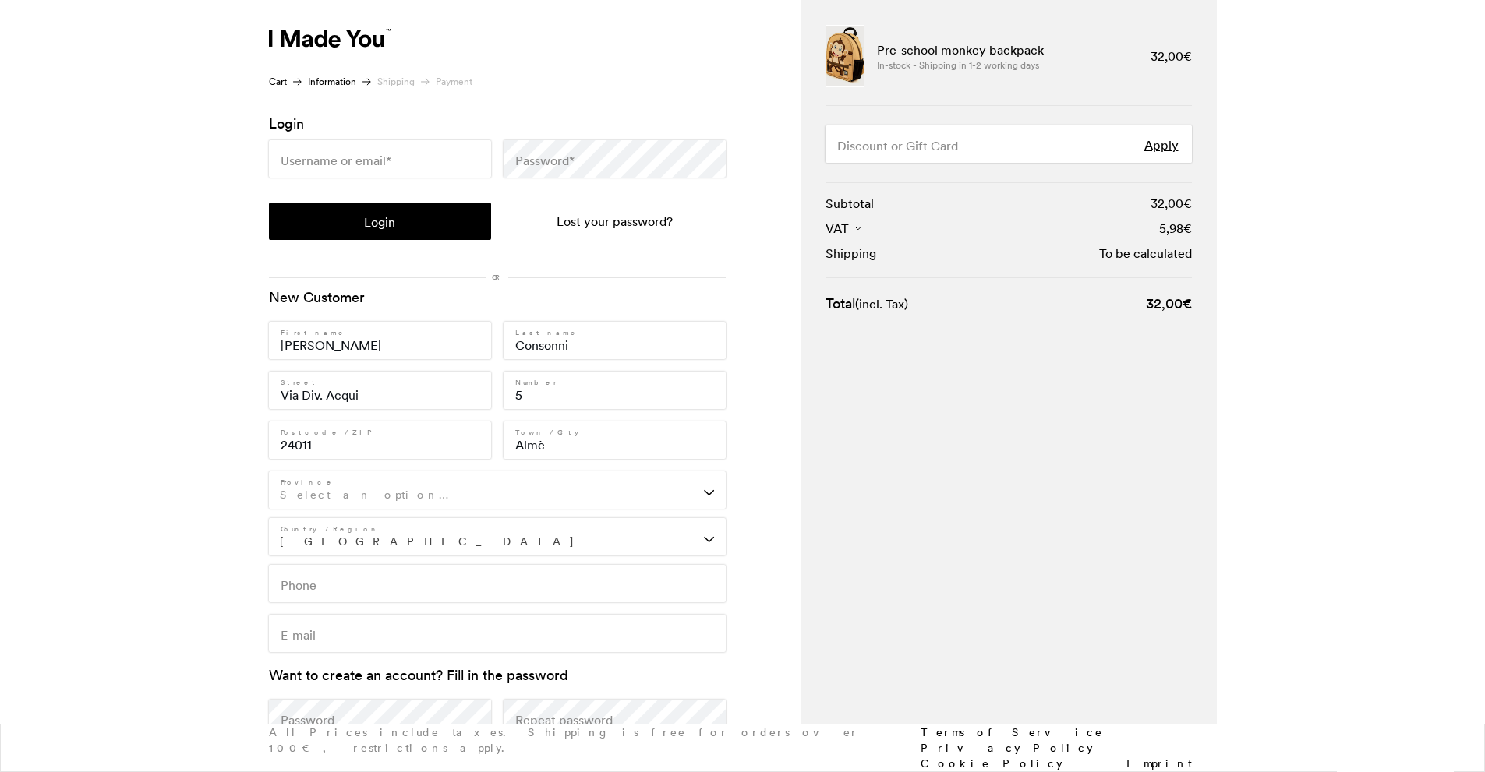
click at [491, 487] on span "Select an option…" at bounding box center [497, 490] width 457 height 37
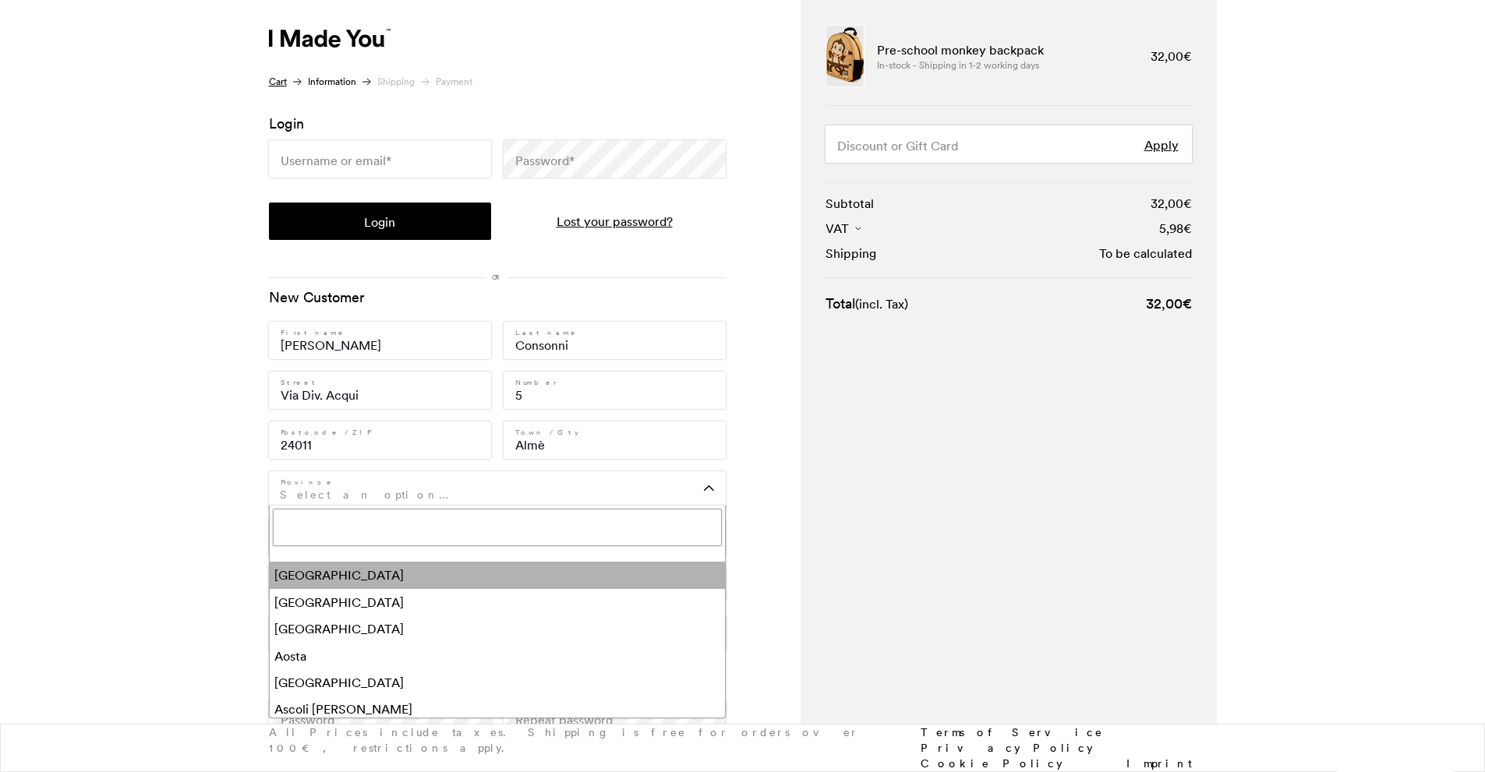
click at [308, 540] on input "text" at bounding box center [497, 527] width 449 height 37
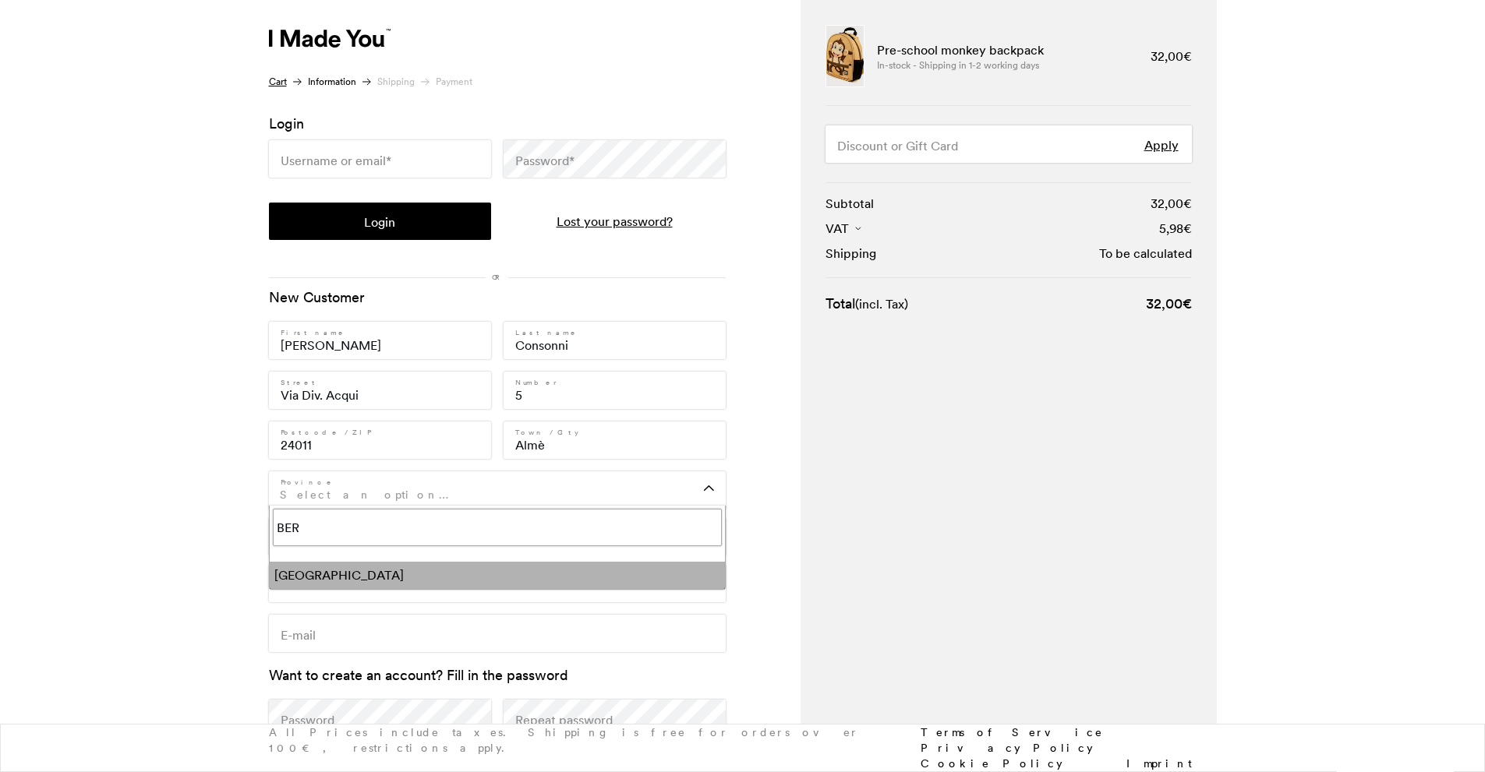
type input "BER"
select select "BG"
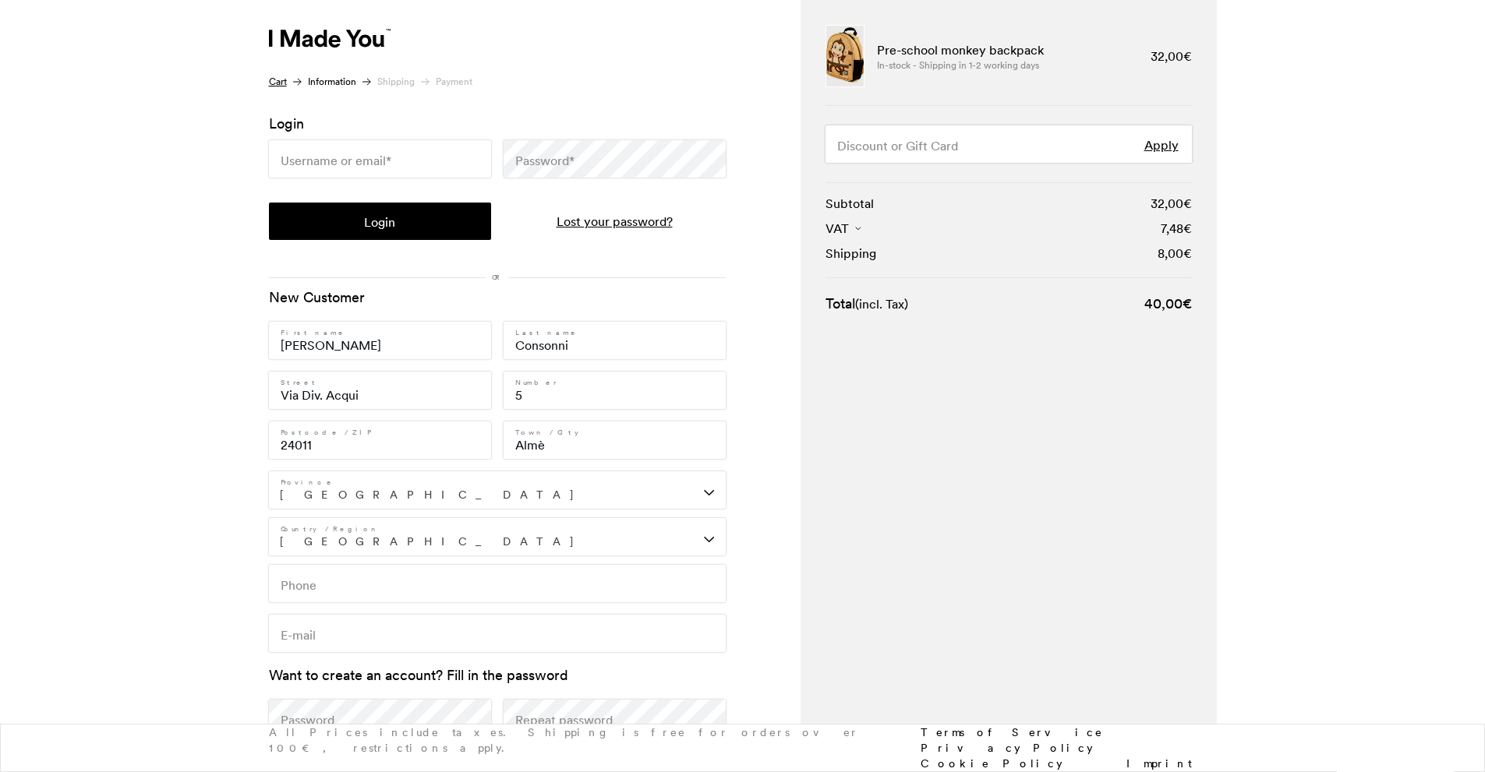
click at [369, 579] on input "Phone *" at bounding box center [497, 583] width 457 height 37
type input "3202117724"
click at [372, 639] on input "E-mail *" at bounding box center [497, 633] width 457 height 37
type input "luca.consonni.12@gmail.com"
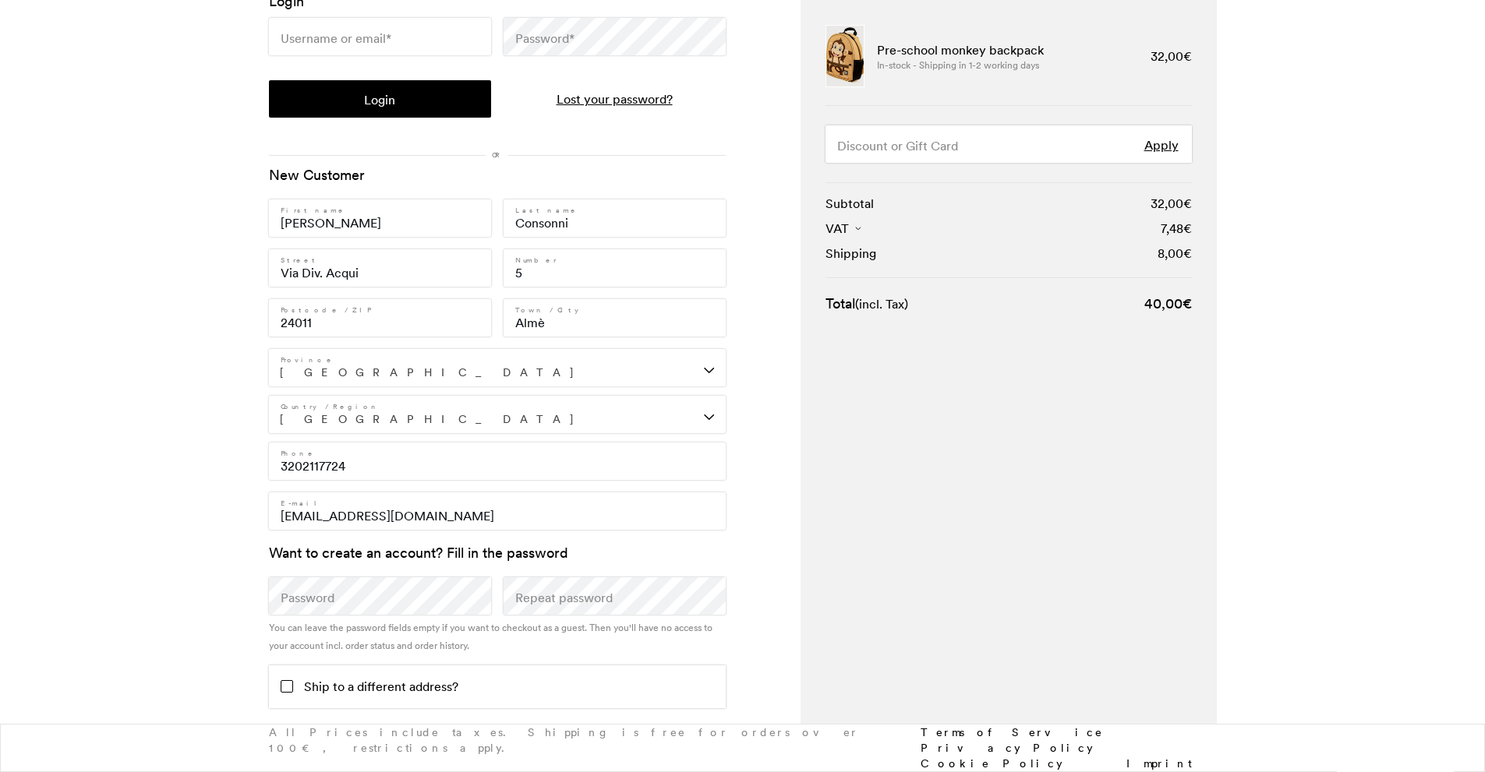
scroll to position [172, 0]
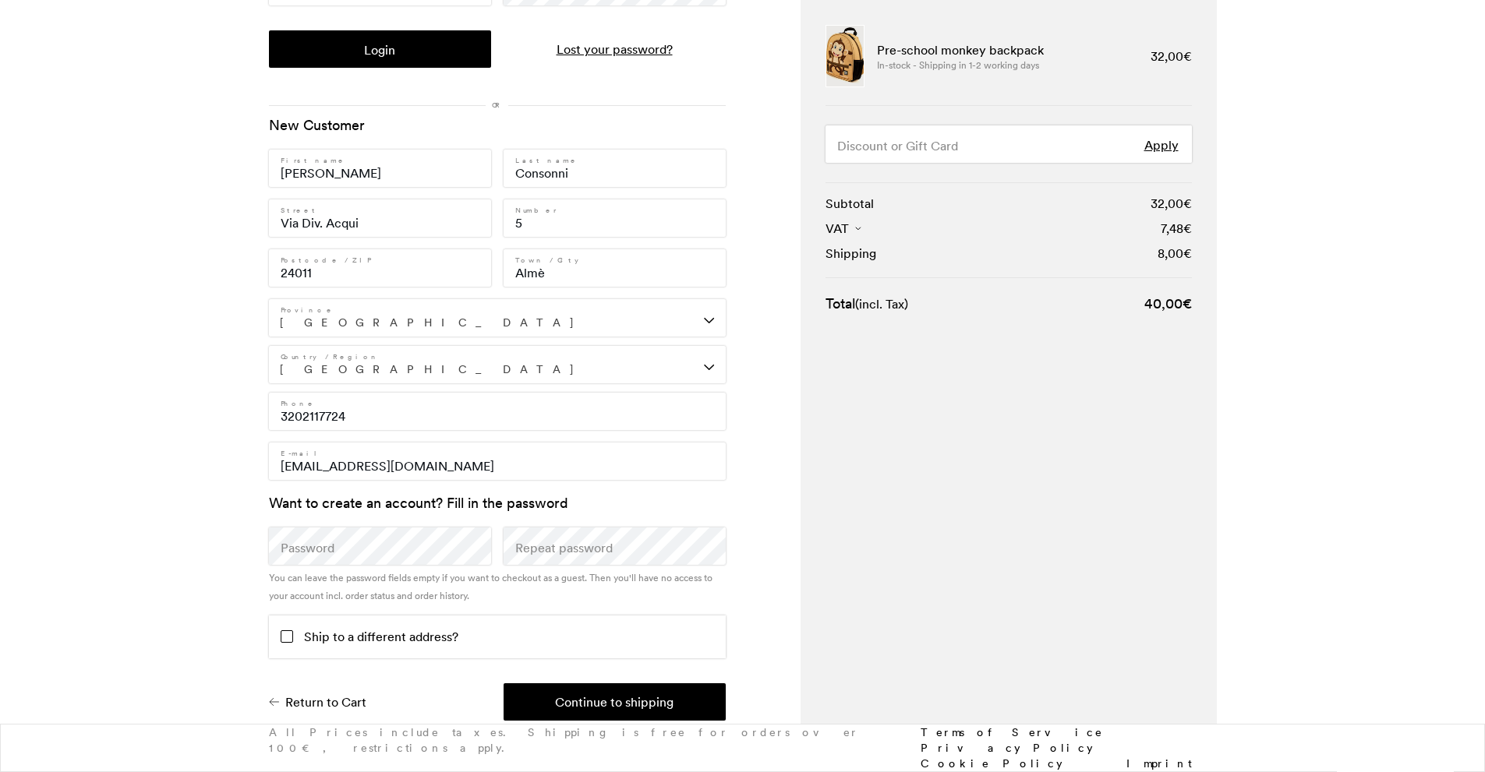
click at [327, 550] on label "Password (optional)" at bounding box center [308, 548] width 54 height 19
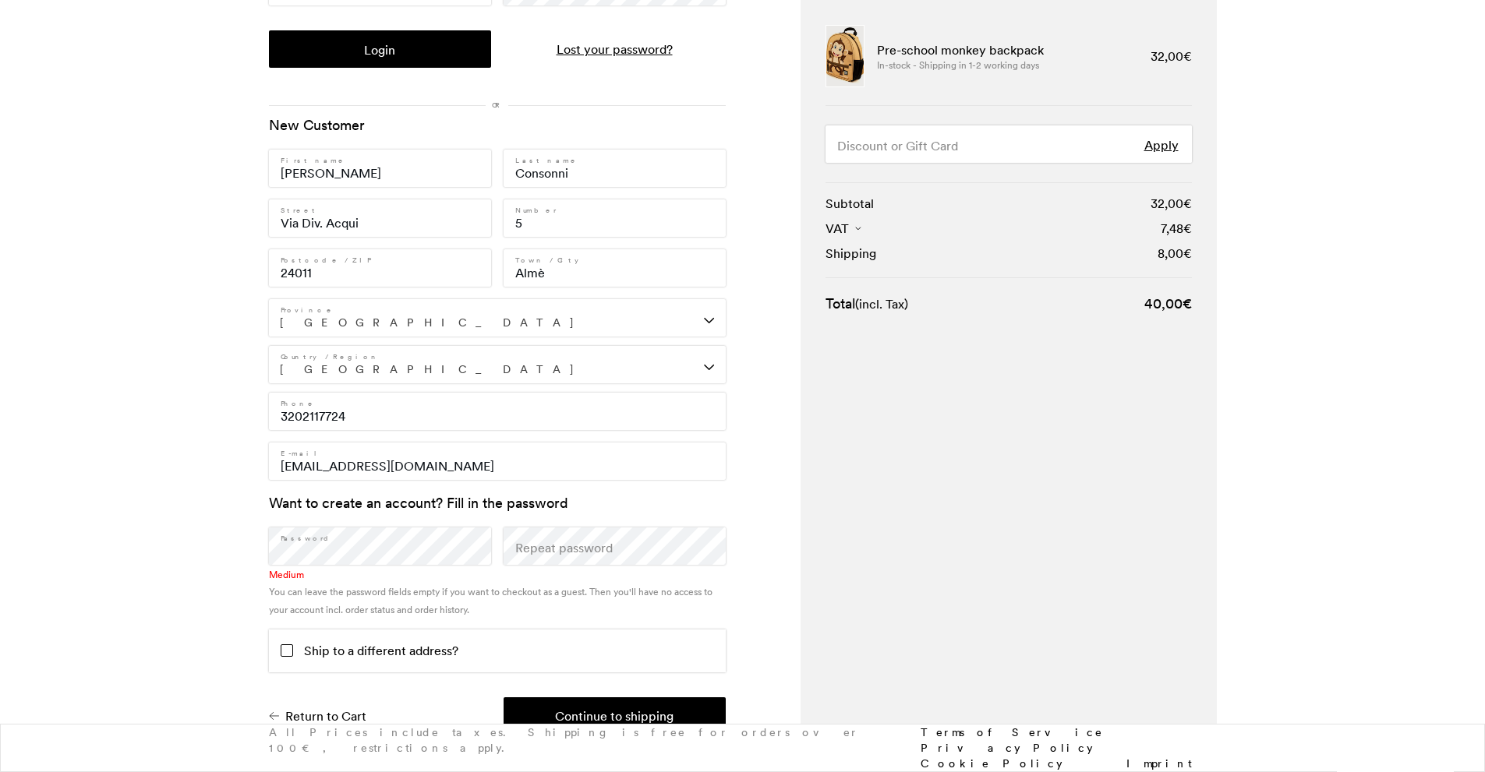
click at [584, 552] on label "Repeat password (optional)" at bounding box center [563, 548] width 97 height 19
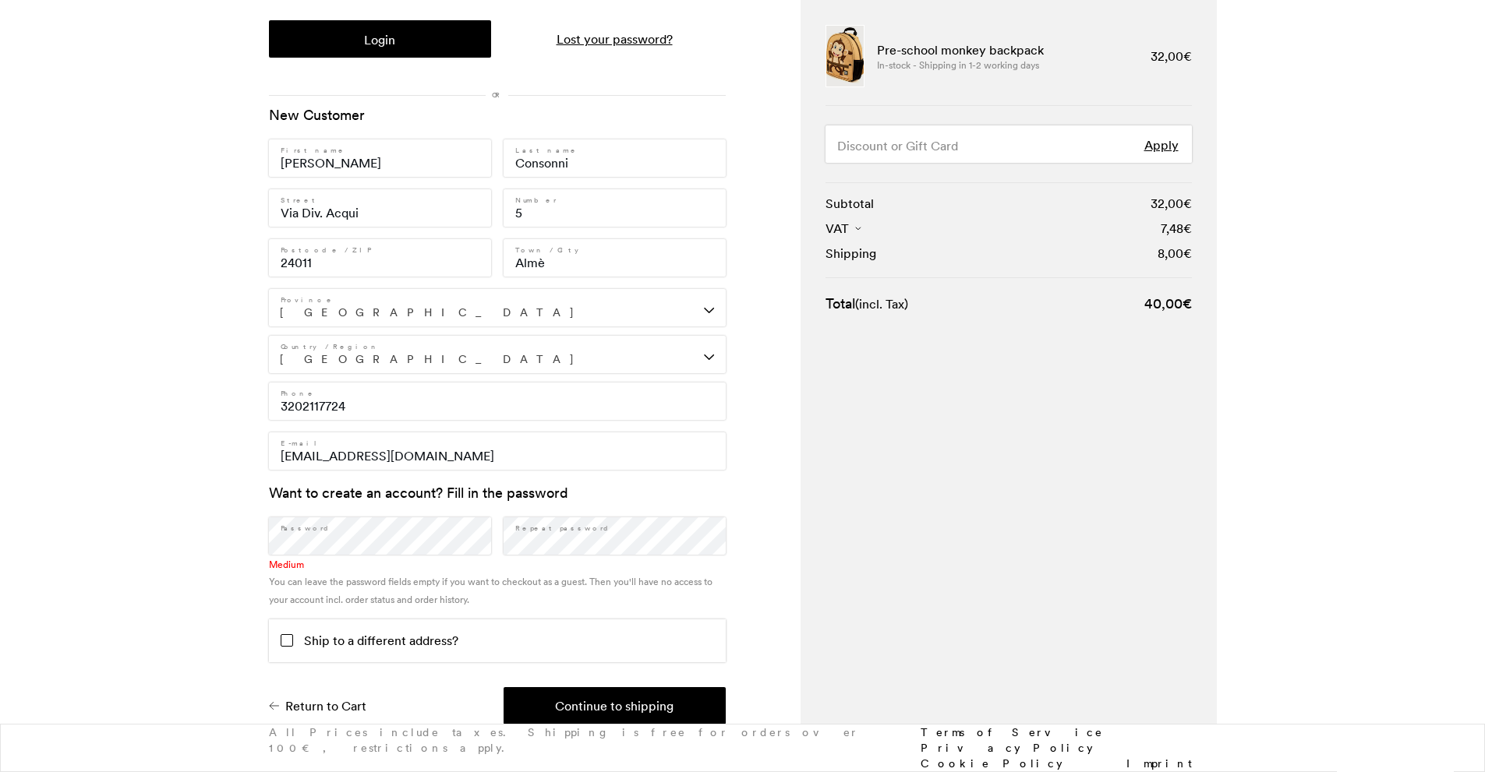
scroll to position [186, 0]
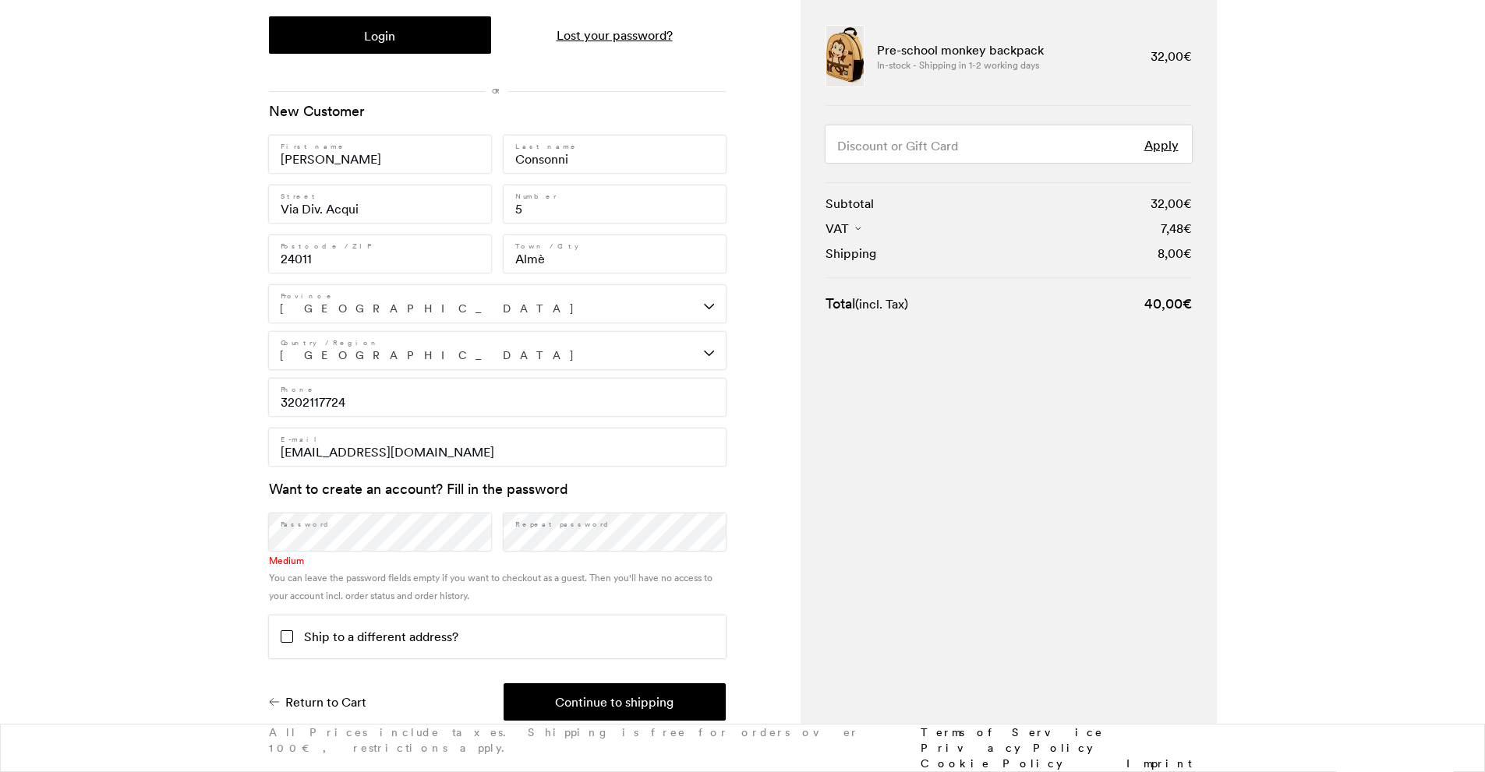
click at [637, 695] on button "Continue to shipping" at bounding box center [614, 702] width 222 height 37
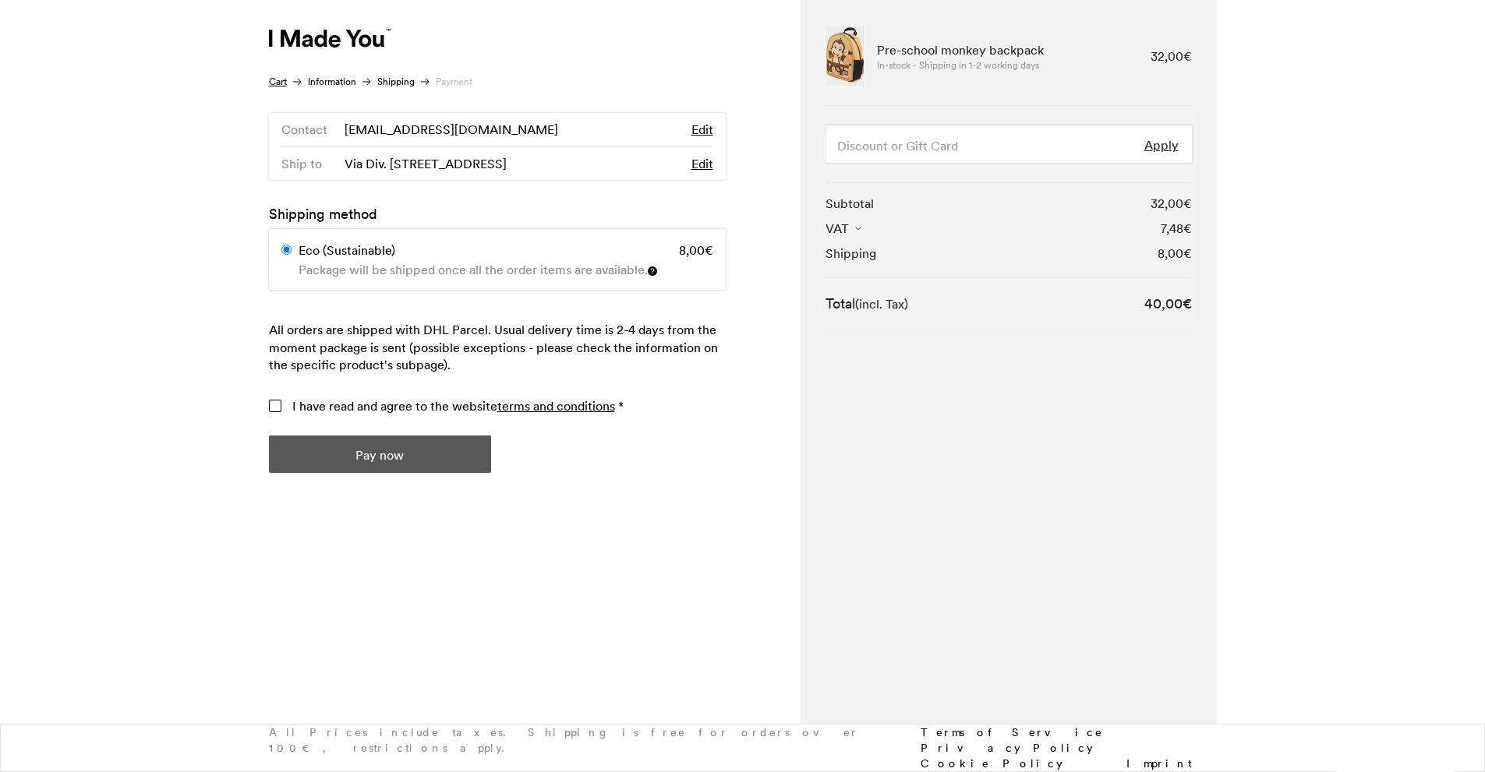
scroll to position [0, 0]
click at [277, 406] on input "I have read and agree to the website terms and conditions *" at bounding box center [275, 406] width 12 height 12
checkbox input "true"
click at [345, 455] on button "Pay now" at bounding box center [380, 454] width 222 height 37
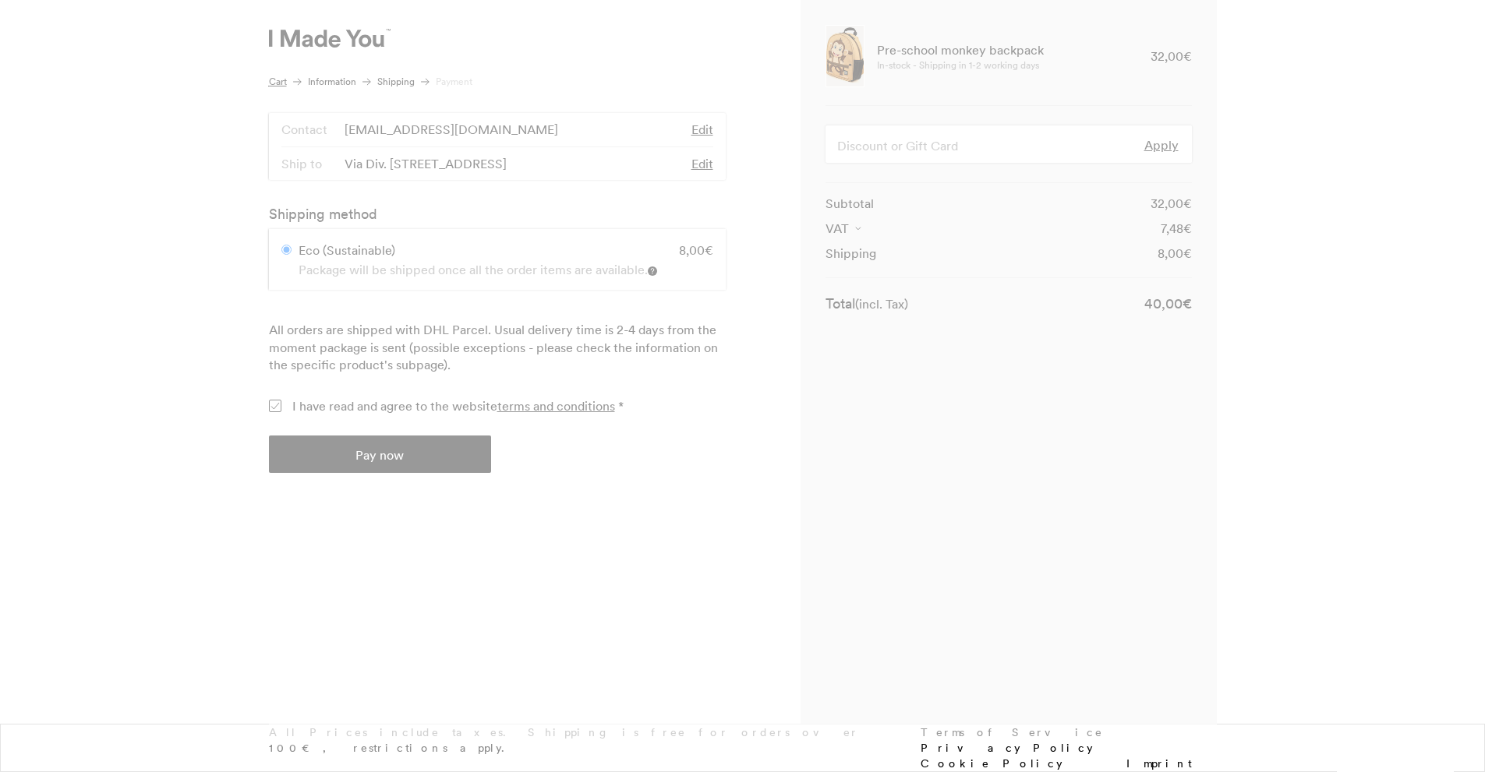
click at [431, 457] on div at bounding box center [743, 370] width 948 height 741
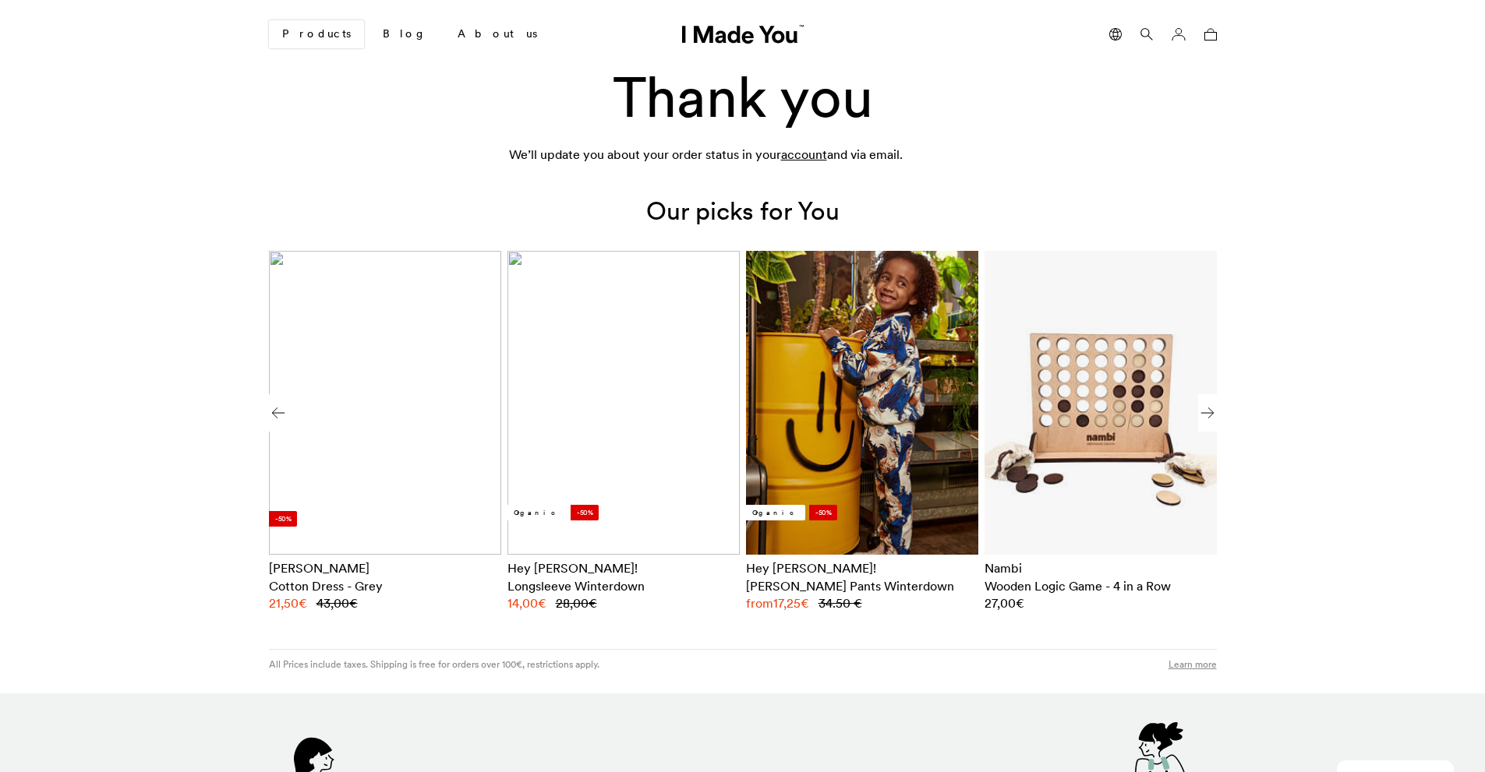
scroll to position [0, 954]
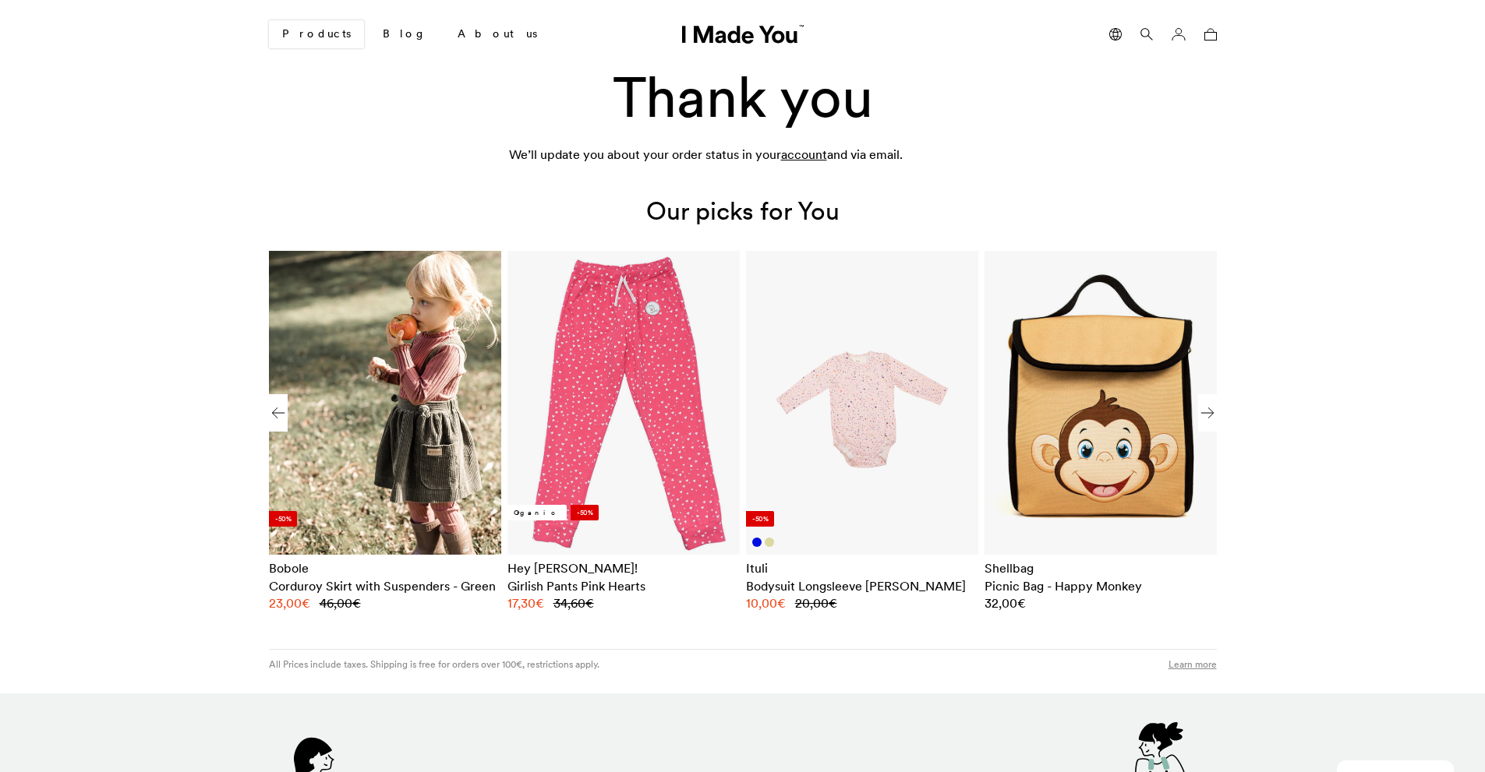
drag, startPoint x: 955, startPoint y: 664, endPoint x: 1010, endPoint y: 583, distance: 98.1
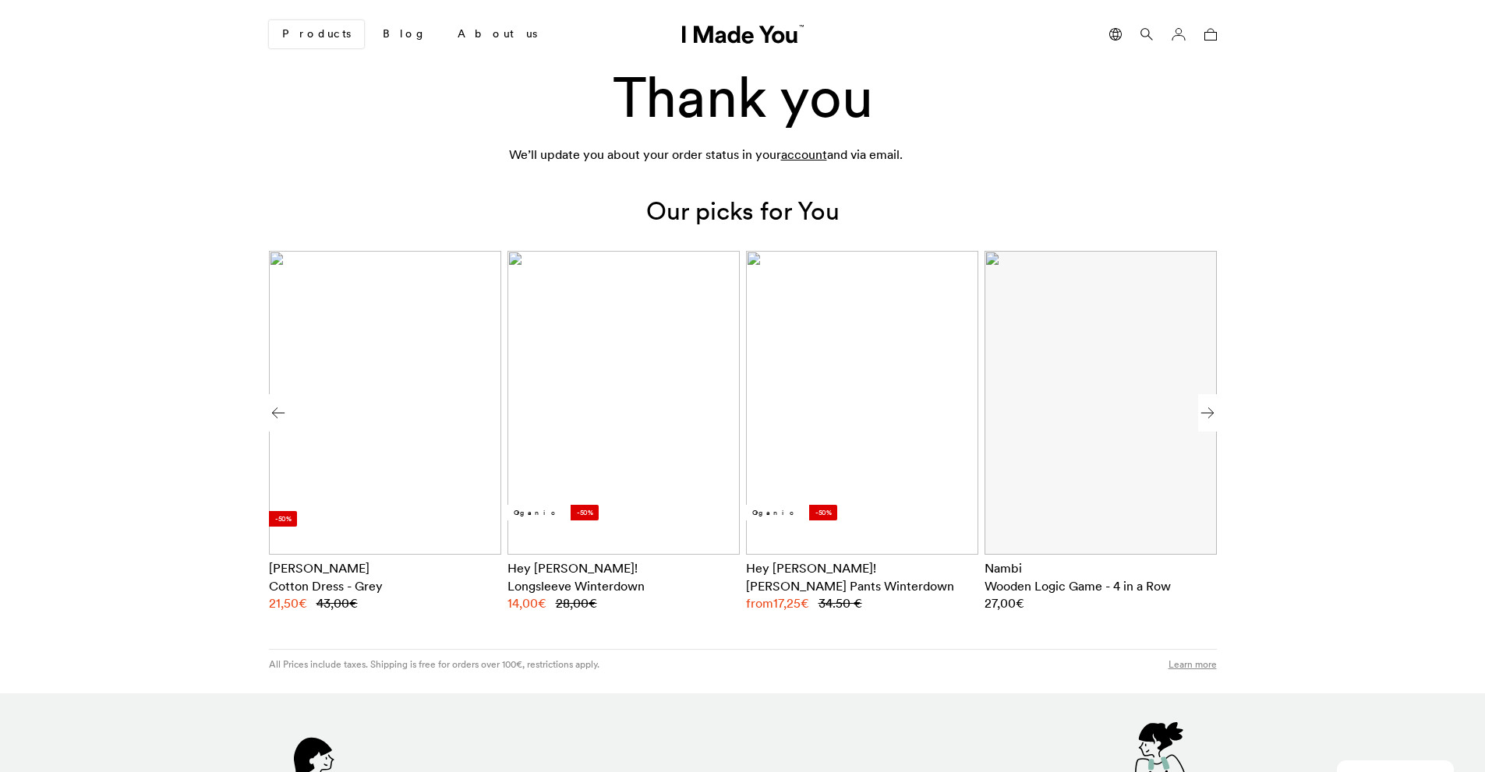
scroll to position [0, 954]
